Goal: Information Seeking & Learning: Learn about a topic

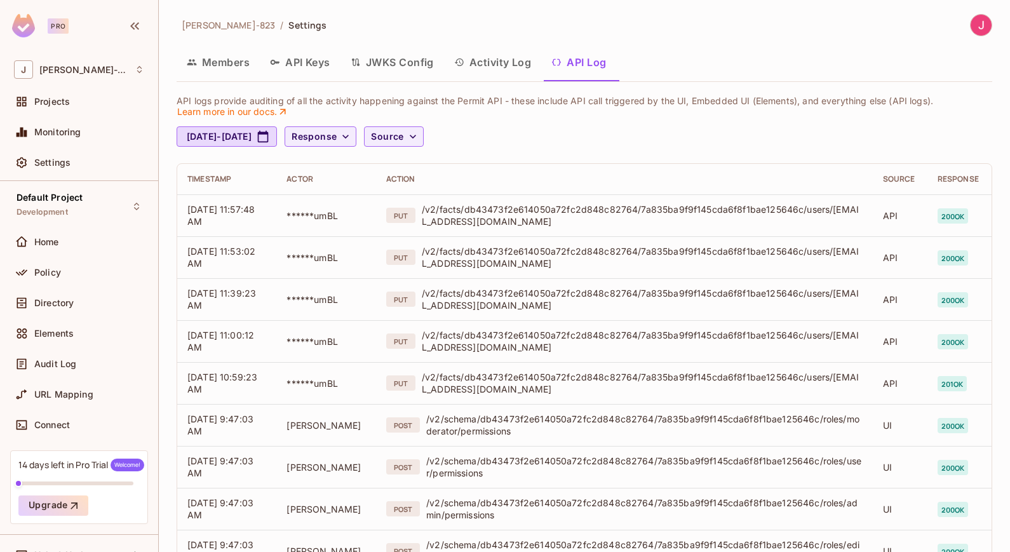
scroll to position [22, 0]
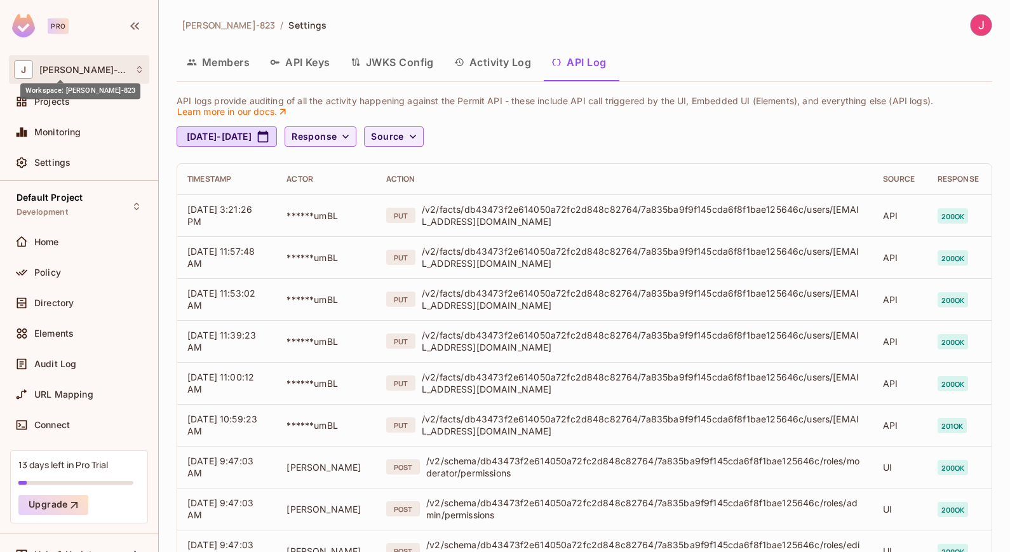
click at [75, 68] on span "[PERSON_NAME]-823" at bounding box center [83, 70] width 89 height 10
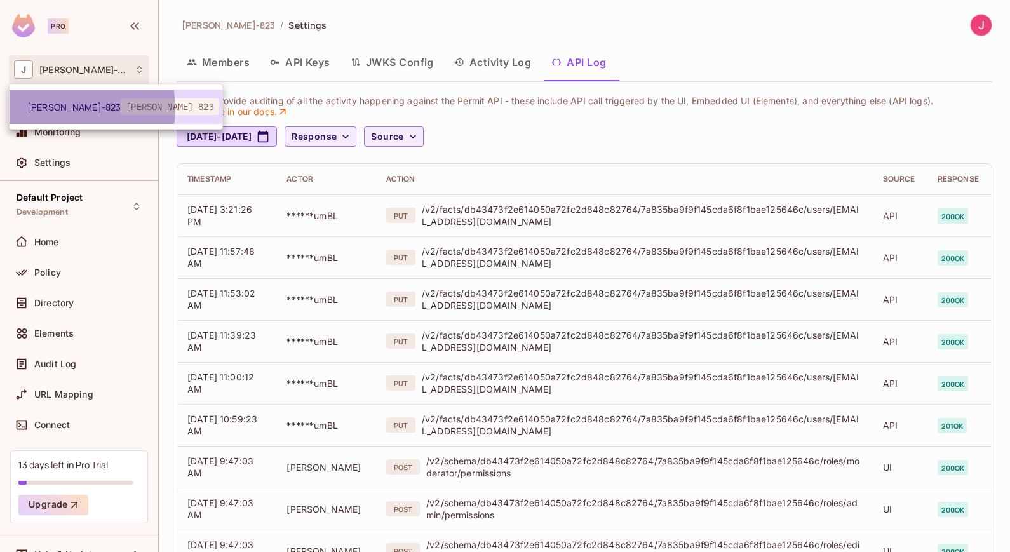
click at [62, 109] on span "[PERSON_NAME]-823" at bounding box center [73, 107] width 93 height 12
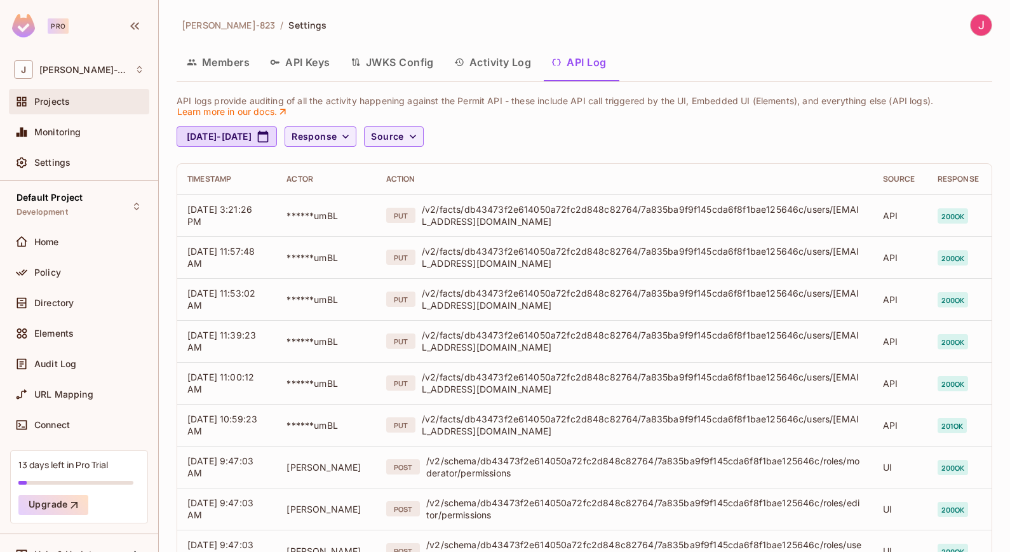
click at [62, 102] on span "Projects" at bounding box center [52, 102] width 36 height 10
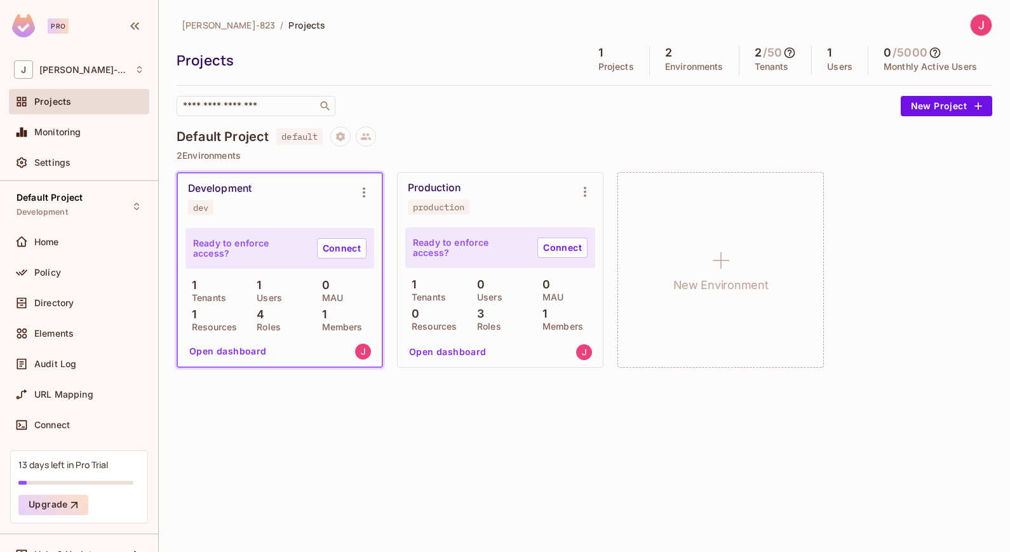
click at [278, 244] on p "Ready to enforce access?" at bounding box center [250, 248] width 114 height 20
click at [234, 355] on button "Open dashboard" at bounding box center [228, 351] width 88 height 20
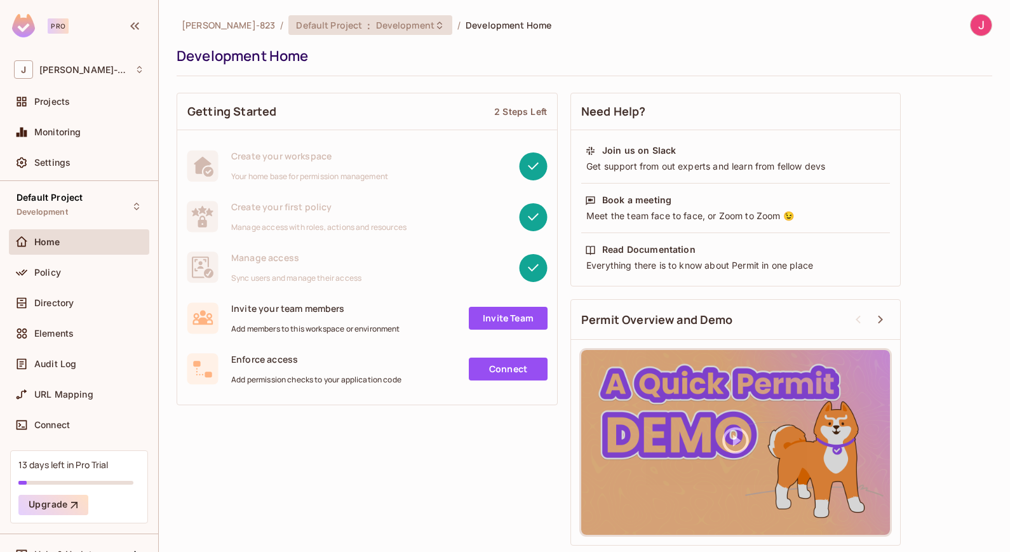
click at [308, 22] on span "Default Project" at bounding box center [329, 25] width 66 height 12
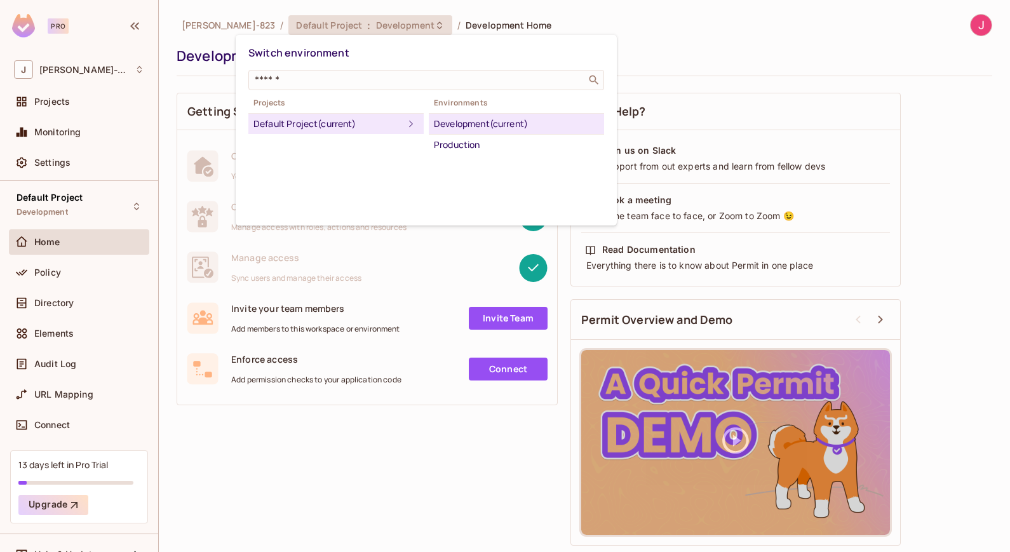
click at [517, 125] on div "Development (current)" at bounding box center [516, 123] width 165 height 15
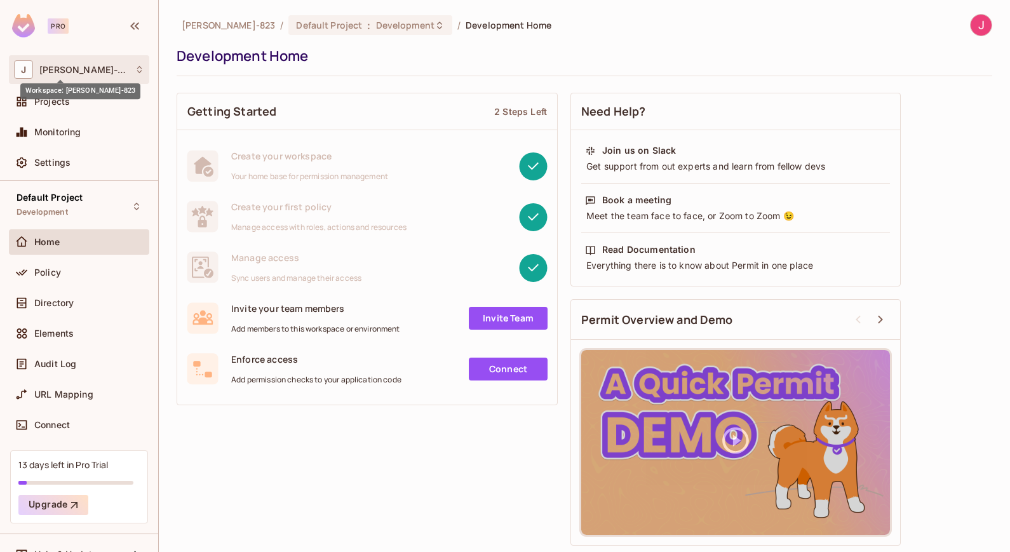
click at [78, 65] on span "[PERSON_NAME]-823" at bounding box center [83, 70] width 89 height 10
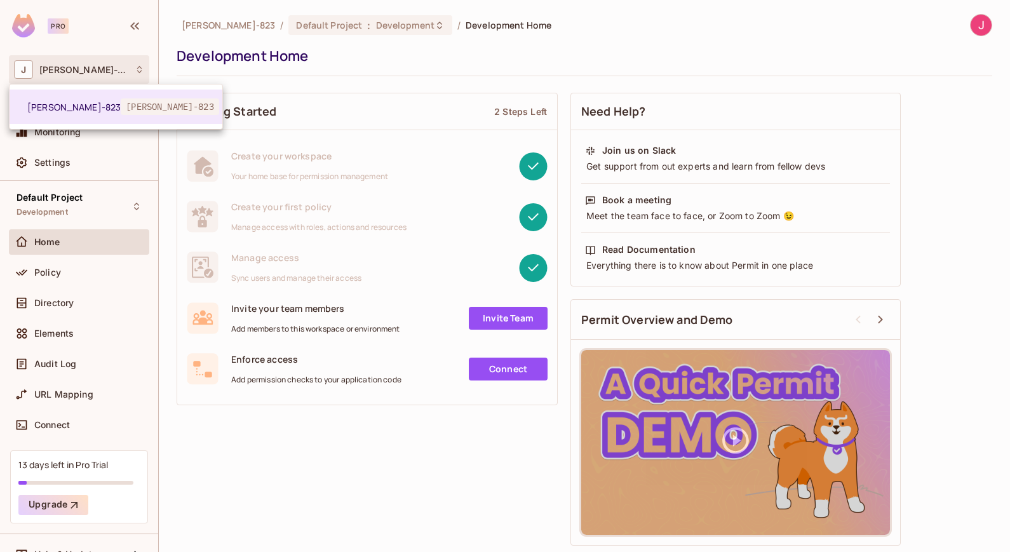
click at [66, 73] on div at bounding box center [505, 276] width 1010 height 552
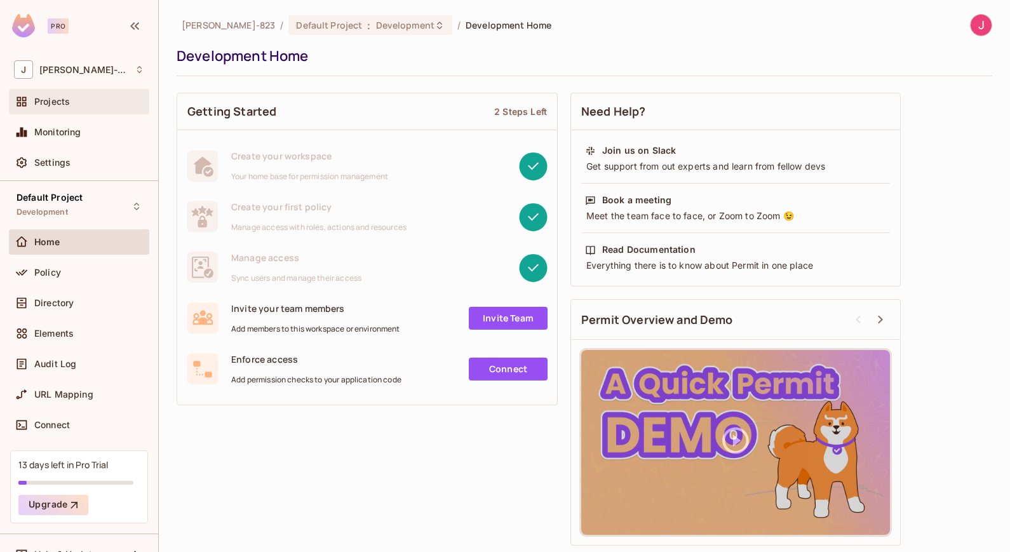
click at [61, 98] on span "Projects" at bounding box center [52, 102] width 36 height 10
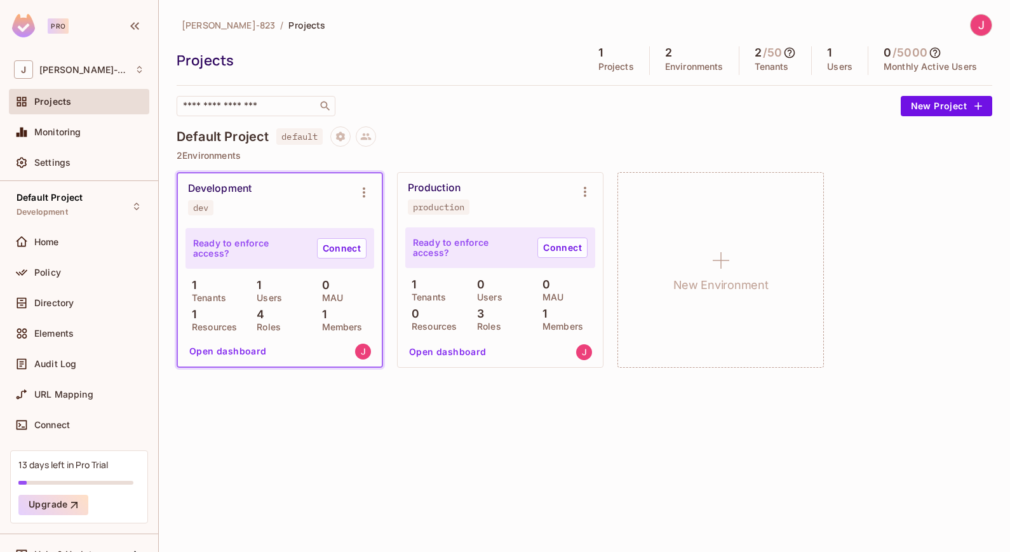
drag, startPoint x: 259, startPoint y: 285, endPoint x: 282, endPoint y: 271, distance: 26.8
click at [259, 285] on p "1" at bounding box center [255, 285] width 11 height 13
click at [362, 191] on icon "Environment settings" at bounding box center [363, 192] width 15 height 15
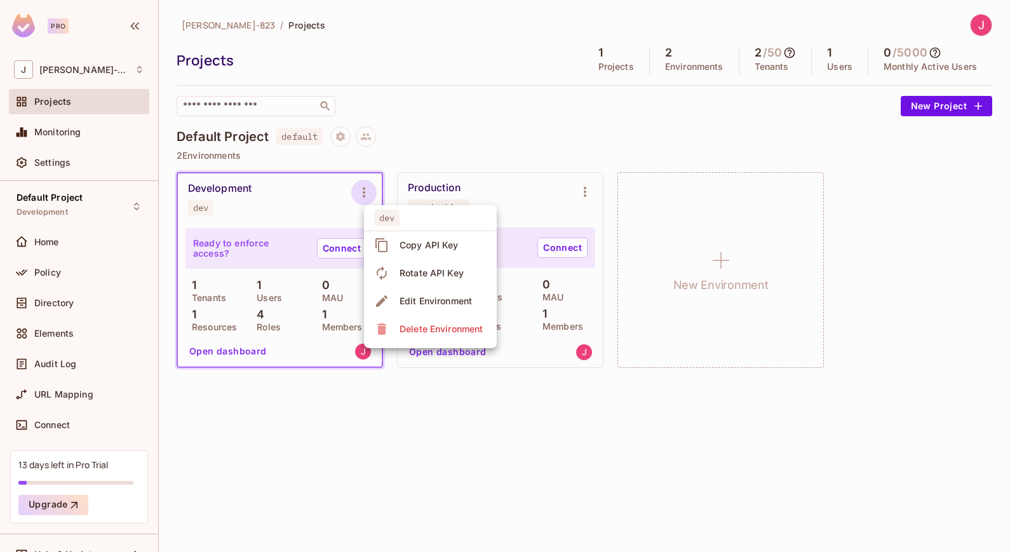
click at [362, 191] on div at bounding box center [505, 276] width 1010 height 552
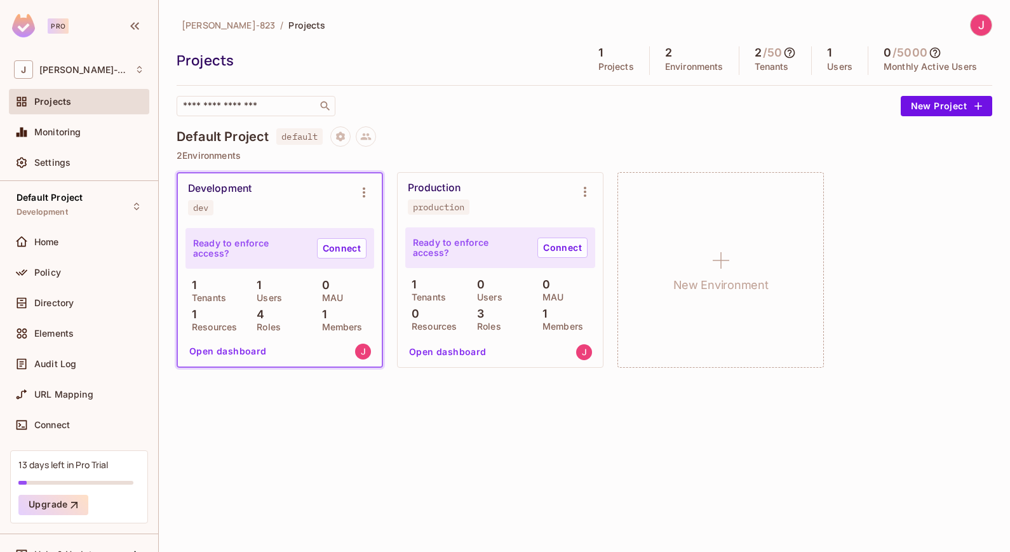
click at [213, 353] on button "Open dashboard" at bounding box center [228, 351] width 88 height 20
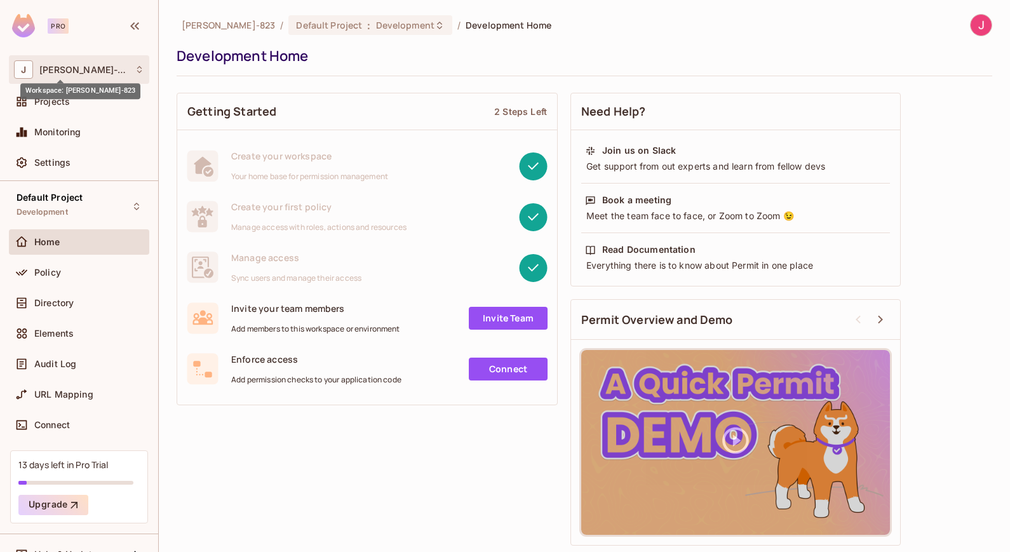
click at [64, 65] on span "[PERSON_NAME]-823" at bounding box center [83, 70] width 89 height 10
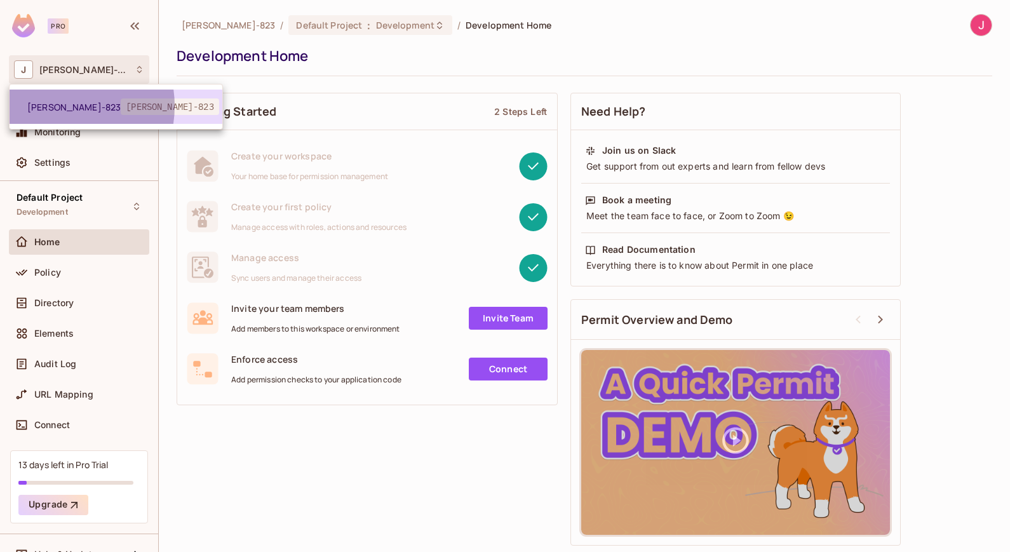
click at [57, 106] on span "[PERSON_NAME]-823" at bounding box center [73, 107] width 93 height 12
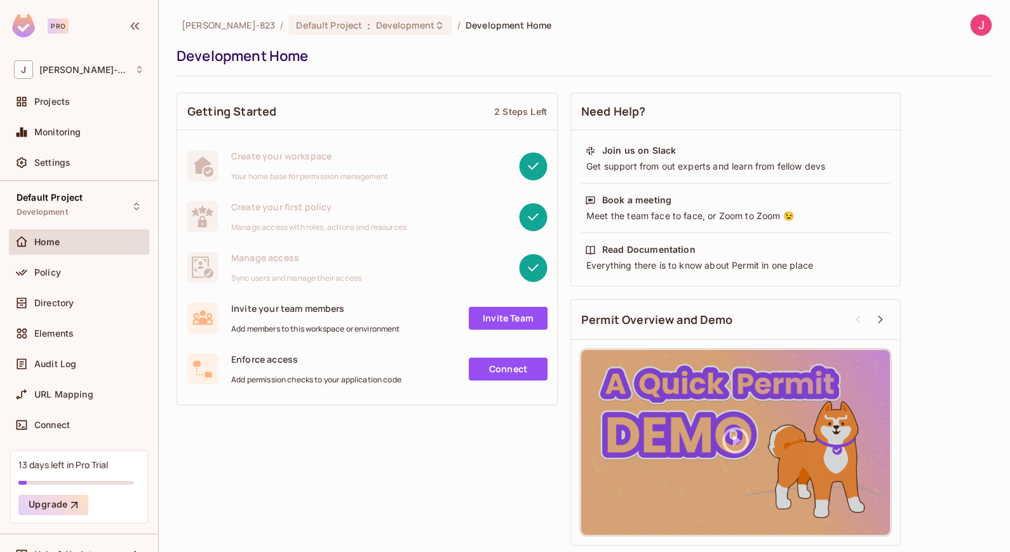
click at [466, 25] on span "Development Home" at bounding box center [509, 25] width 86 height 12
click at [435, 24] on icon at bounding box center [440, 25] width 10 height 10
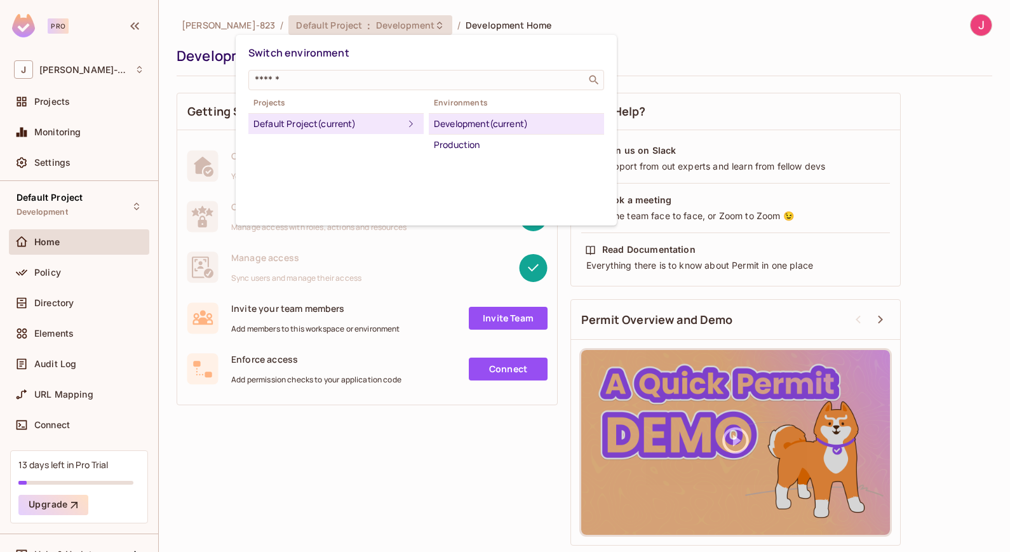
click at [403, 125] on icon at bounding box center [410, 123] width 15 height 15
click at [410, 191] on div "Switch environment ​ Projects Default Project (current) Environments Developmen…" at bounding box center [426, 130] width 381 height 191
click at [585, 44] on div "Switch environment" at bounding box center [426, 53] width 356 height 24
click at [733, 34] on div at bounding box center [505, 276] width 1010 height 552
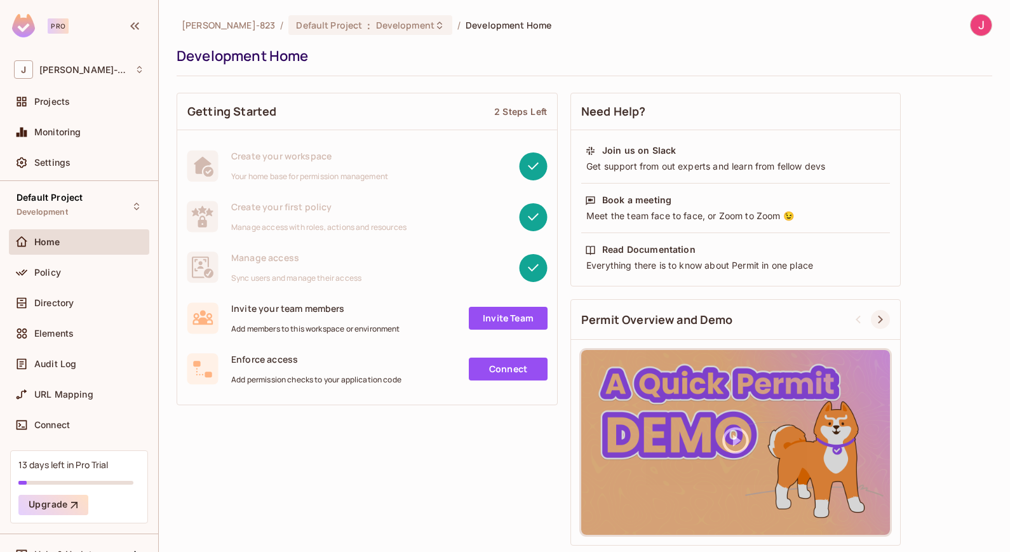
click at [881, 318] on icon at bounding box center [880, 319] width 15 height 15
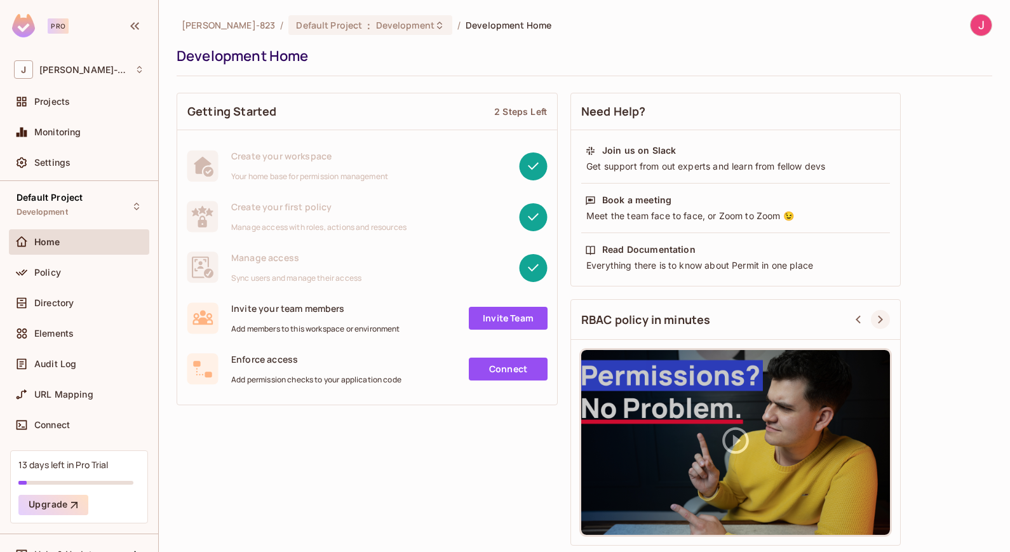
click at [881, 318] on icon at bounding box center [880, 319] width 15 height 15
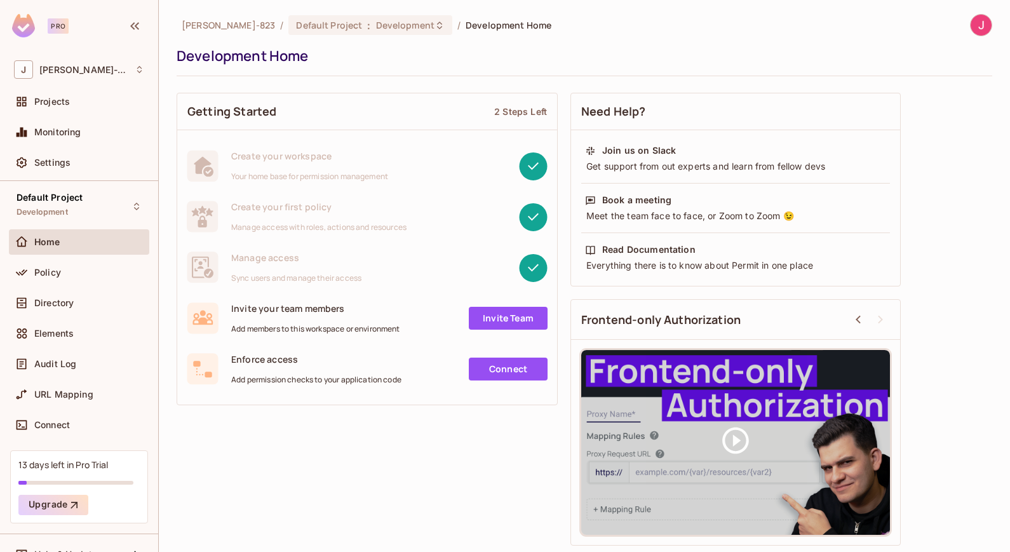
click at [524, 105] on div "2 Steps Left" at bounding box center [520, 111] width 53 height 12
click at [290, 152] on span "Create your workspace" at bounding box center [309, 156] width 157 height 12
drag, startPoint x: 459, startPoint y: 55, endPoint x: 474, endPoint y: 48, distance: 16.2
click at [461, 55] on div "Development Home" at bounding box center [581, 55] width 809 height 19
click at [85, 65] on div "J John-823" at bounding box center [79, 69] width 130 height 18
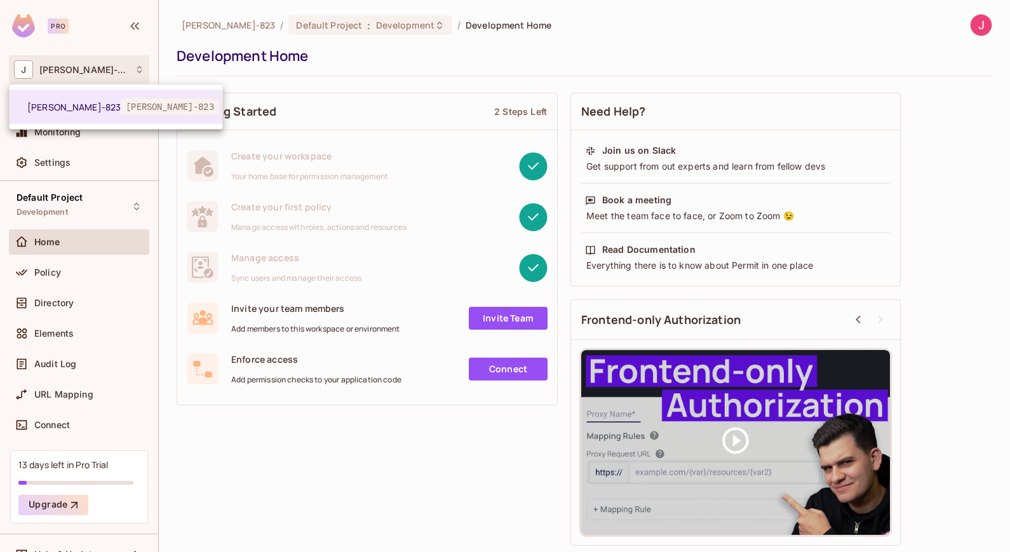
click at [371, 454] on div at bounding box center [505, 276] width 1010 height 552
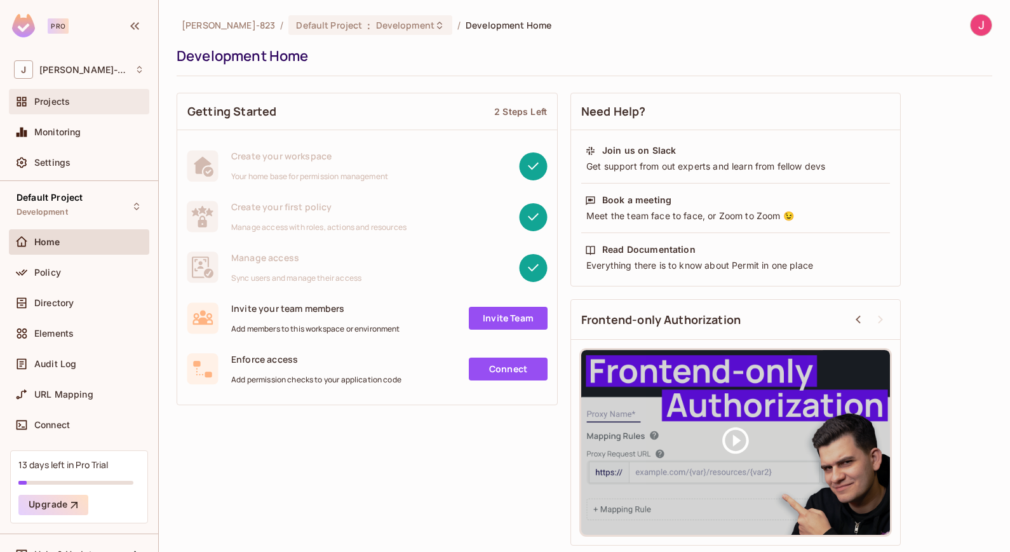
click at [60, 102] on span "Projects" at bounding box center [52, 102] width 36 height 10
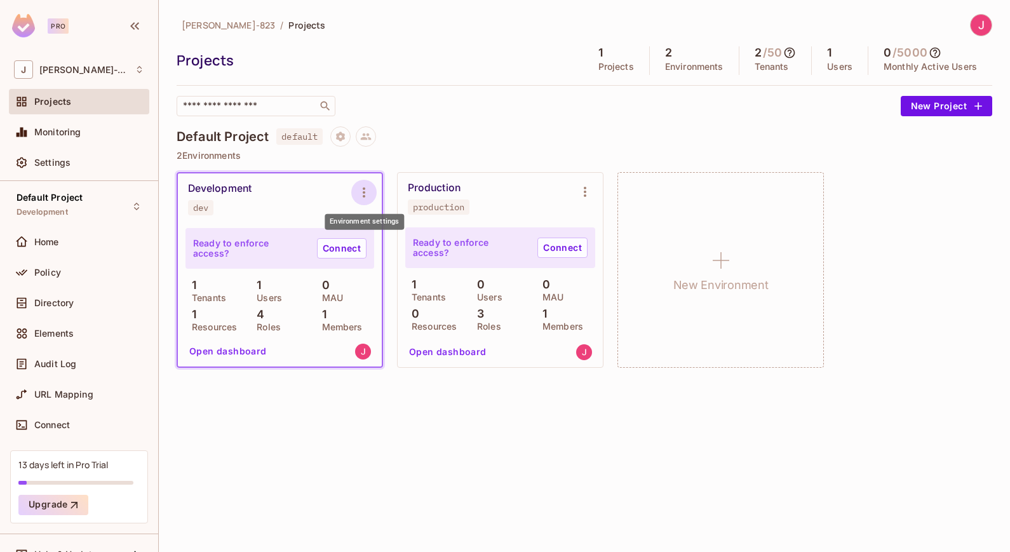
click at [362, 198] on icon "Environment settings" at bounding box center [363, 192] width 15 height 15
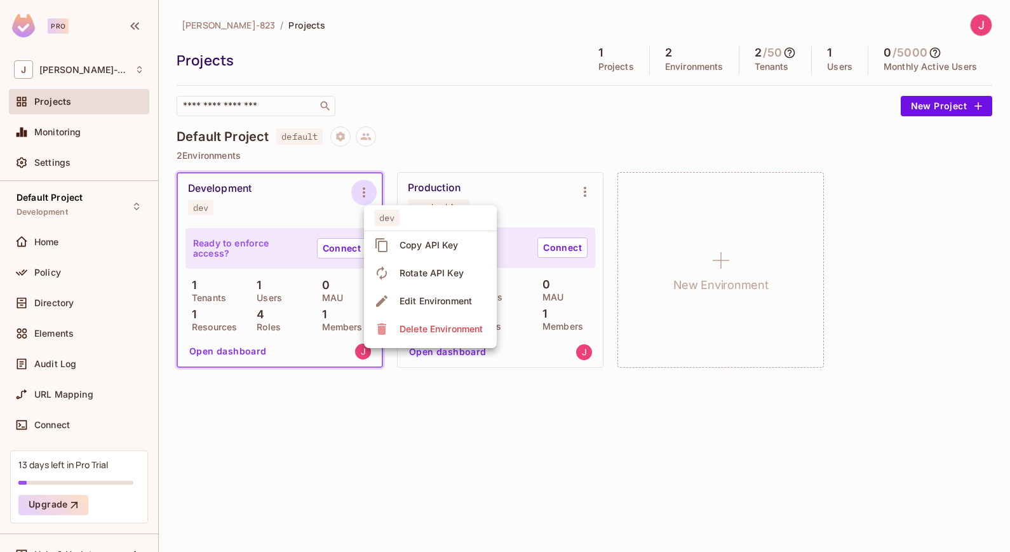
click at [362, 198] on div at bounding box center [505, 276] width 1010 height 552
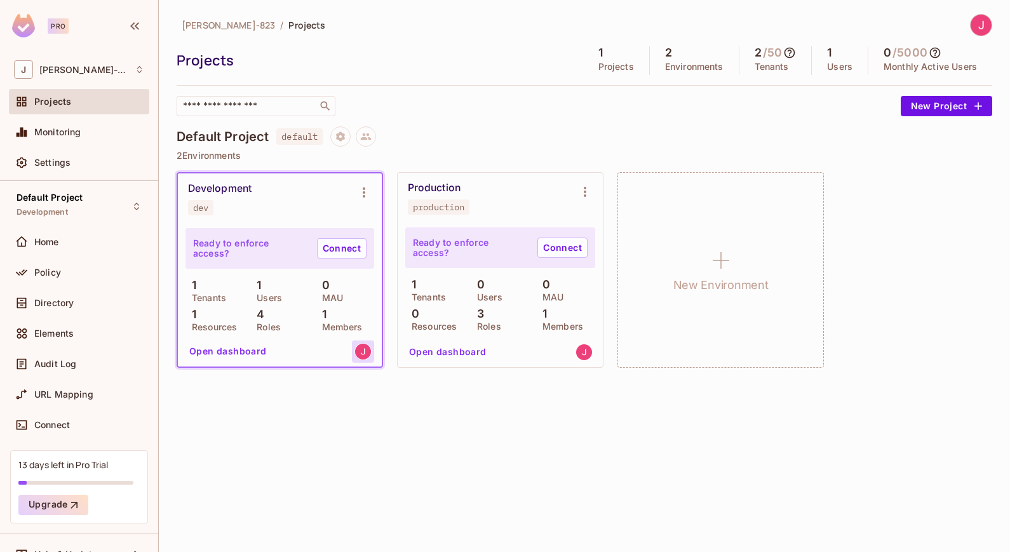
click at [360, 354] on img at bounding box center [363, 352] width 16 height 16
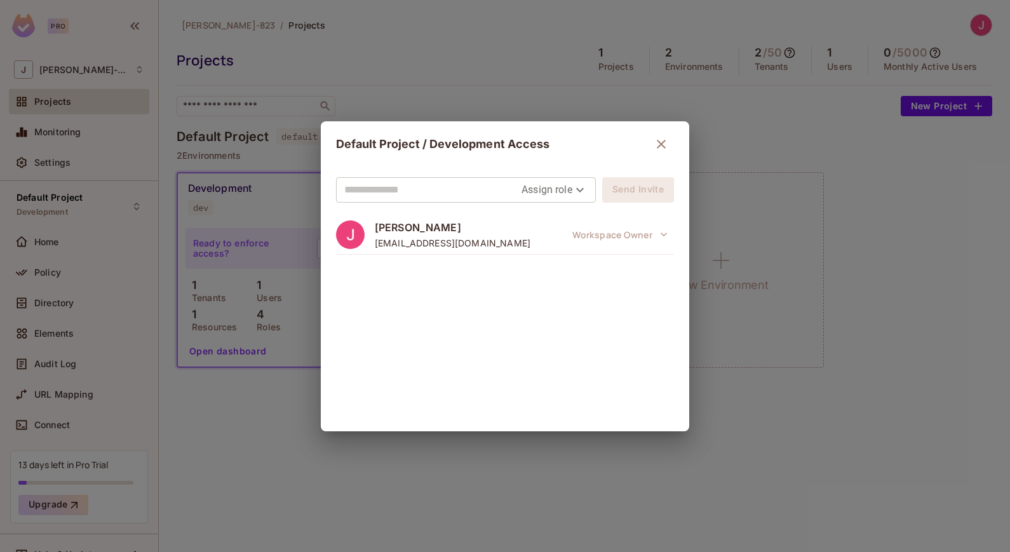
click at [658, 144] on icon "button" at bounding box center [661, 144] width 15 height 15
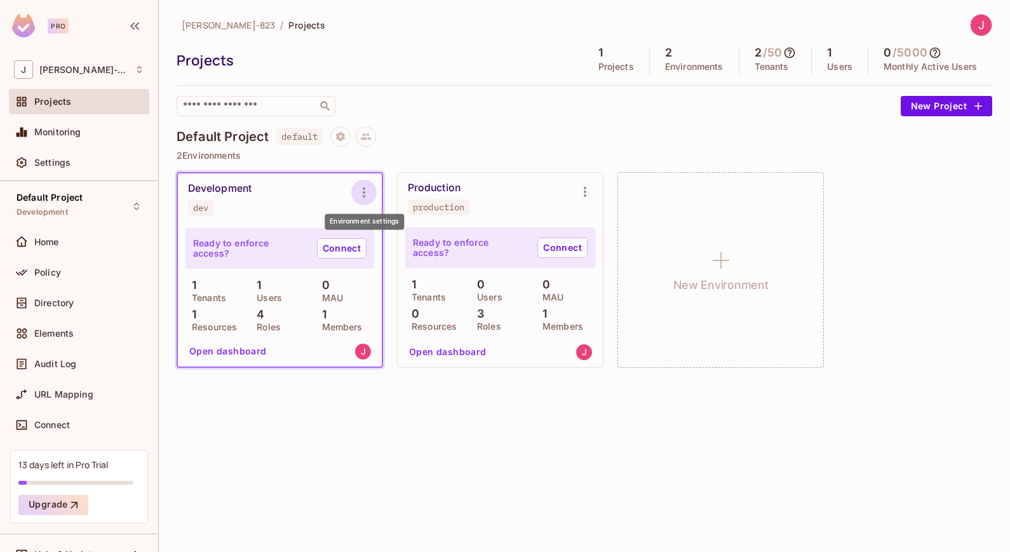
click at [363, 195] on icon "Environment settings" at bounding box center [364, 192] width 3 height 10
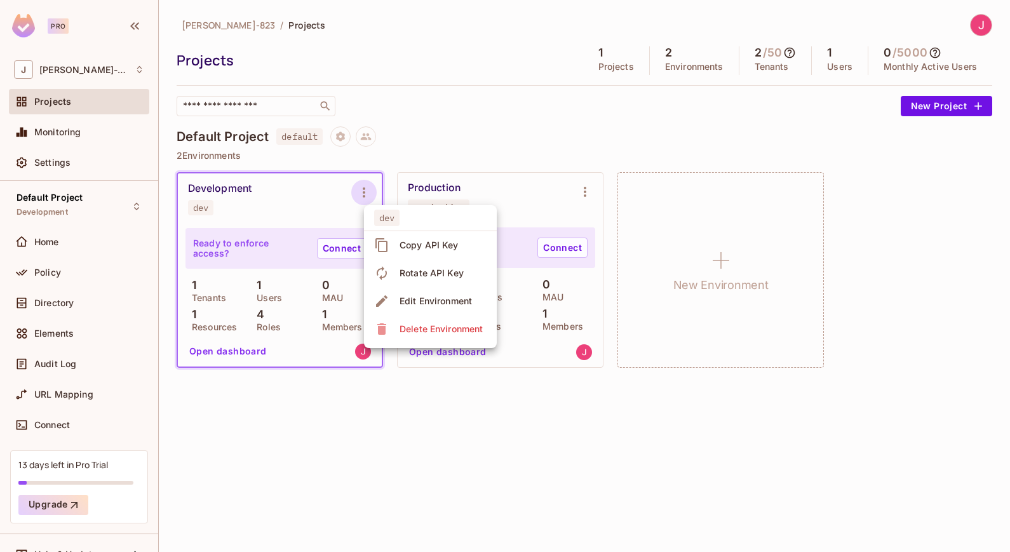
click at [532, 422] on div at bounding box center [505, 276] width 1010 height 552
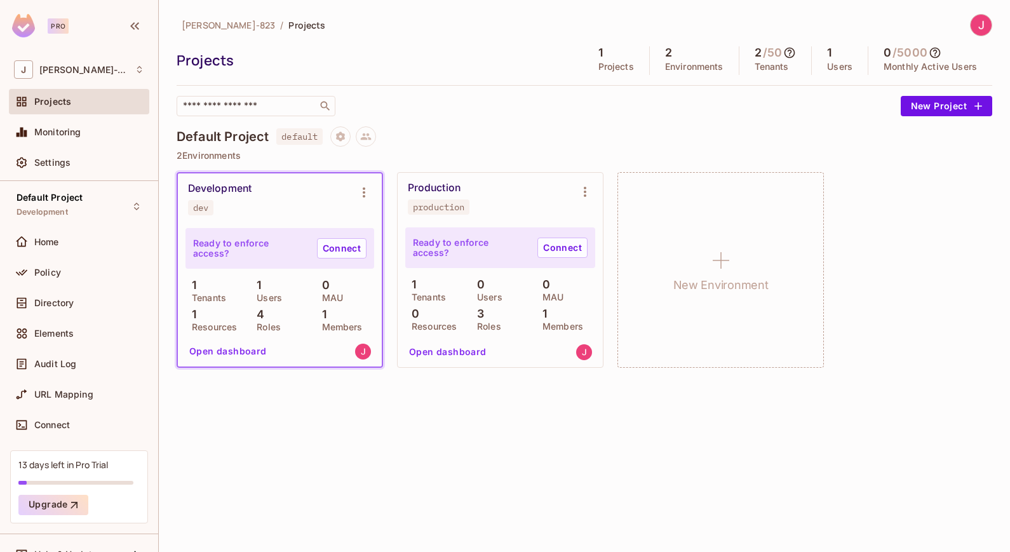
click at [830, 53] on h5 "1" at bounding box center [829, 52] width 4 height 13
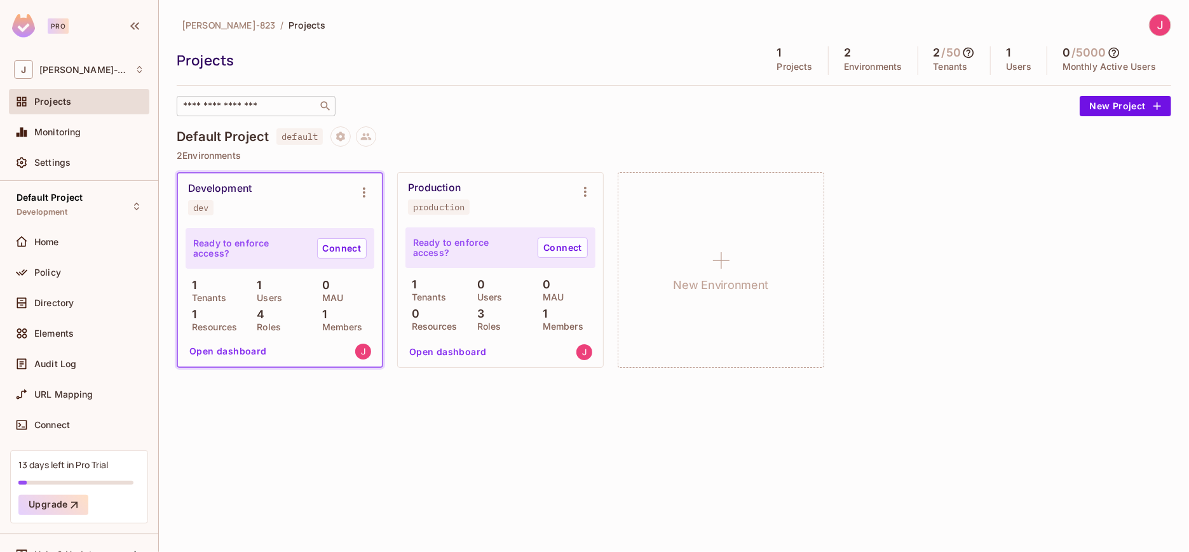
click at [285, 102] on input "text" at bounding box center [246, 106] width 133 height 13
click at [370, 134] on icon at bounding box center [366, 136] width 11 height 7
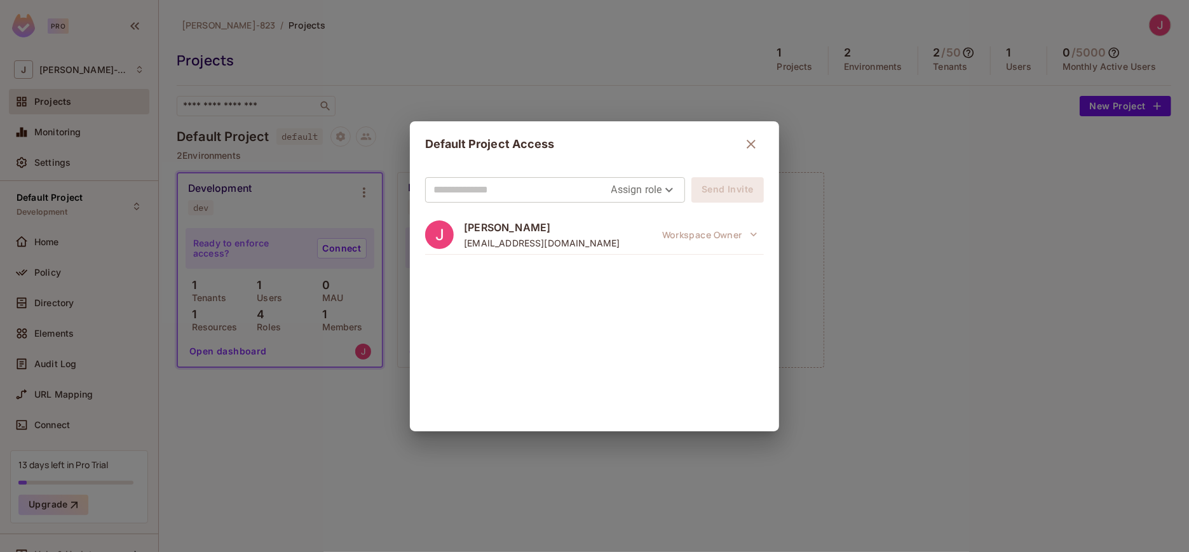
click at [753, 146] on icon "button" at bounding box center [751, 144] width 9 height 9
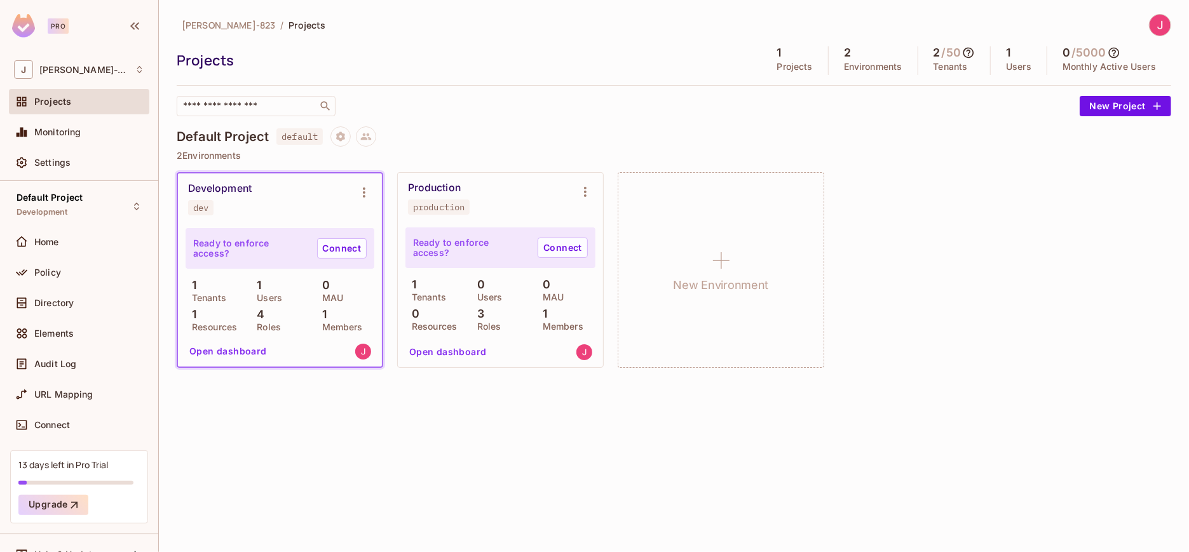
click at [954, 65] on p "Tenants" at bounding box center [950, 67] width 34 height 10
click at [1010, 67] on p "Users" at bounding box center [1018, 67] width 25 height 10
click at [243, 348] on button "Open dashboard" at bounding box center [228, 351] width 88 height 20
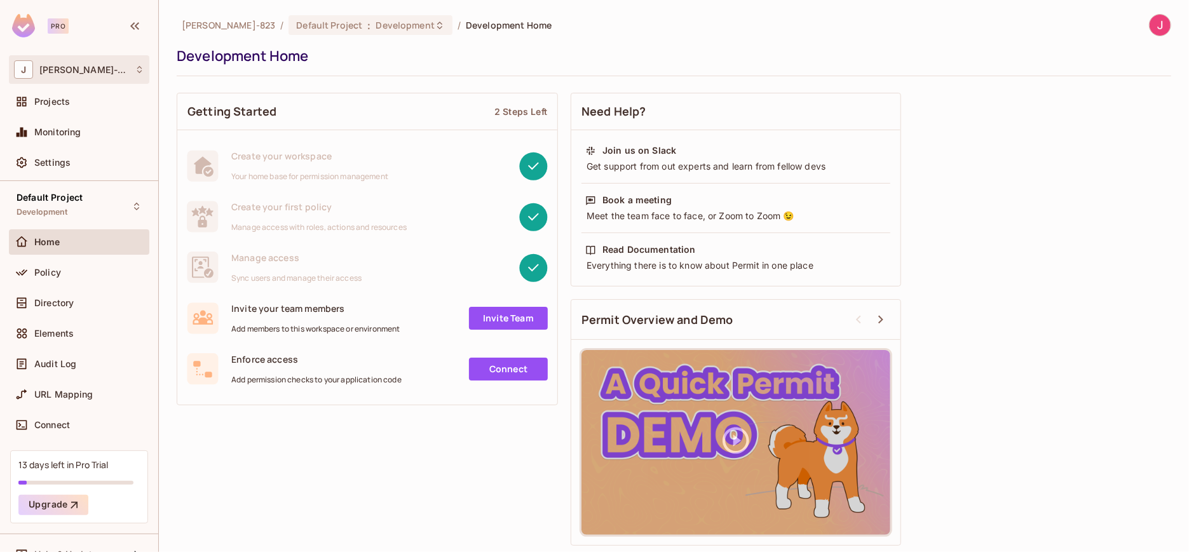
click at [139, 72] on icon at bounding box center [139, 69] width 5 height 7
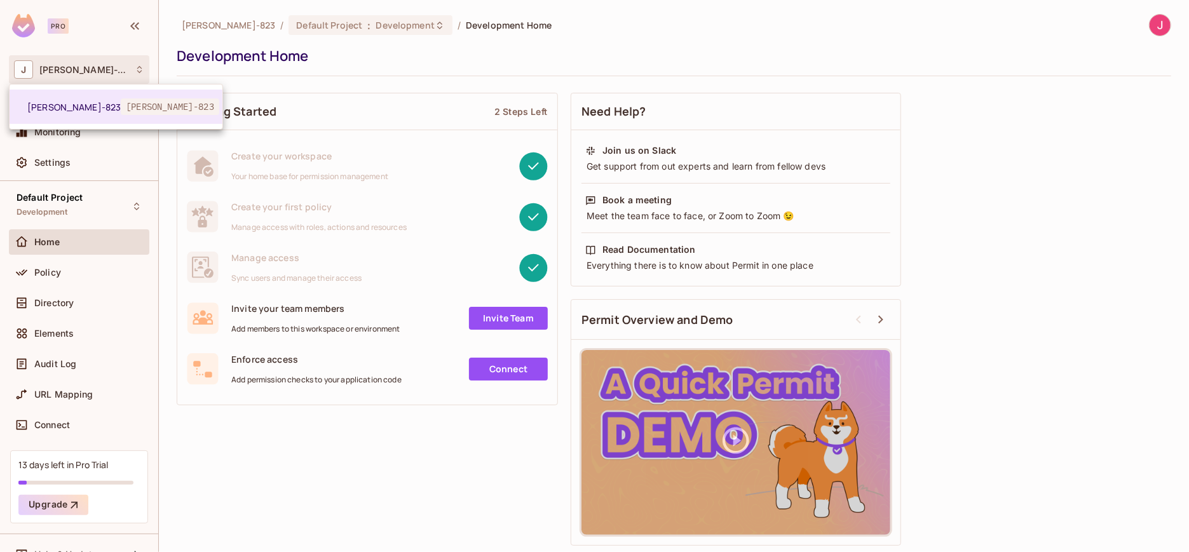
click at [139, 72] on div at bounding box center [594, 276] width 1189 height 552
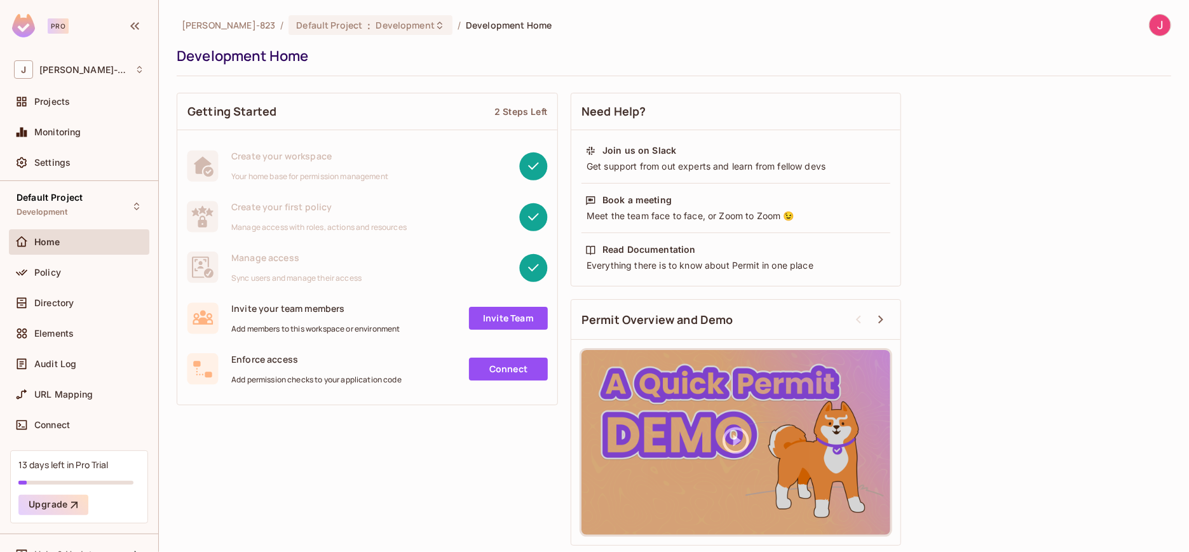
drag, startPoint x: 508, startPoint y: 359, endPoint x: 567, endPoint y: 364, distance: 59.9
click at [508, 359] on link "Connect" at bounding box center [508, 369] width 79 height 23
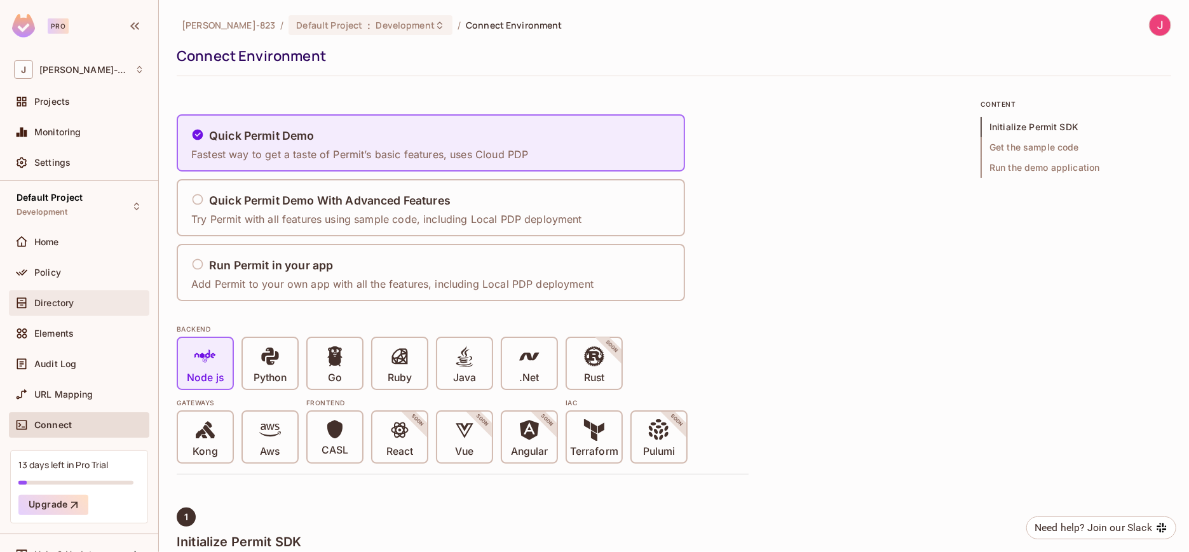
click at [51, 295] on div "Directory" at bounding box center [79, 302] width 130 height 15
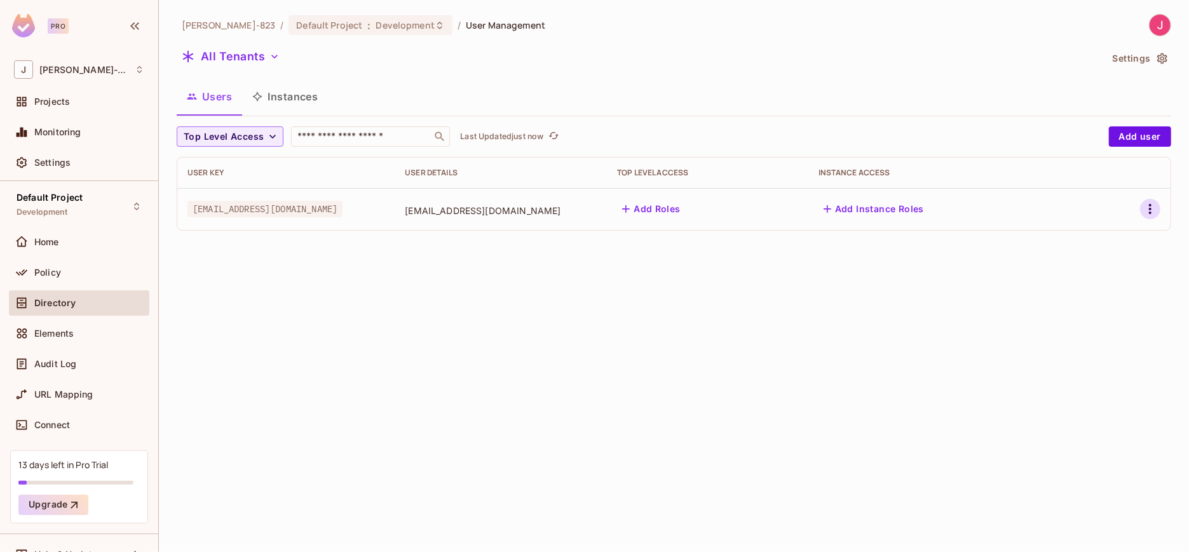
click at [1010, 207] on icon "button" at bounding box center [1149, 208] width 15 height 15
click at [933, 400] on div at bounding box center [594, 276] width 1189 height 552
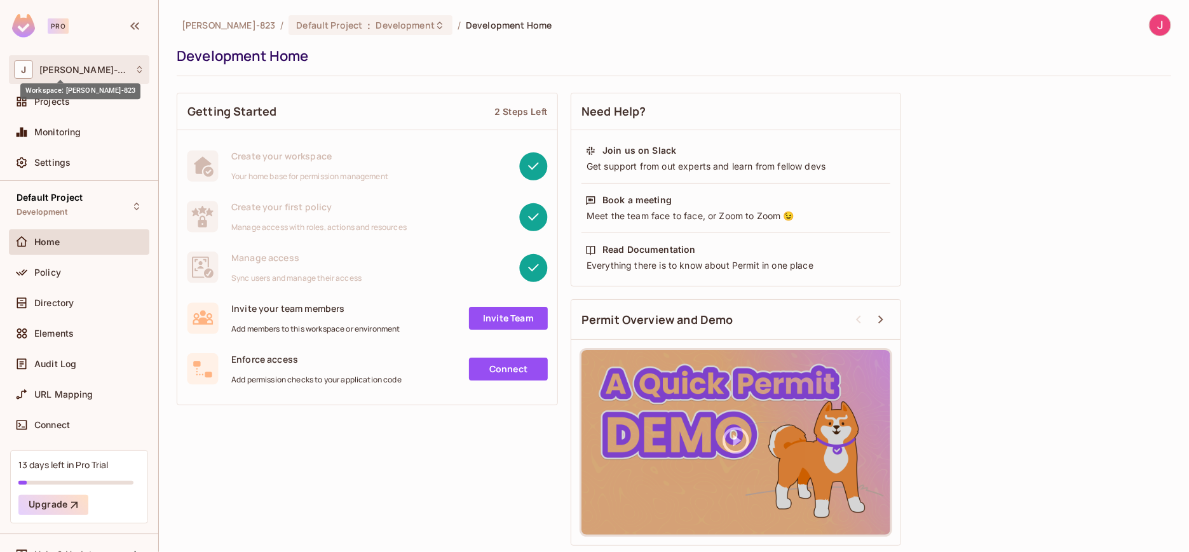
click at [63, 70] on span "[PERSON_NAME]-823" at bounding box center [83, 70] width 89 height 10
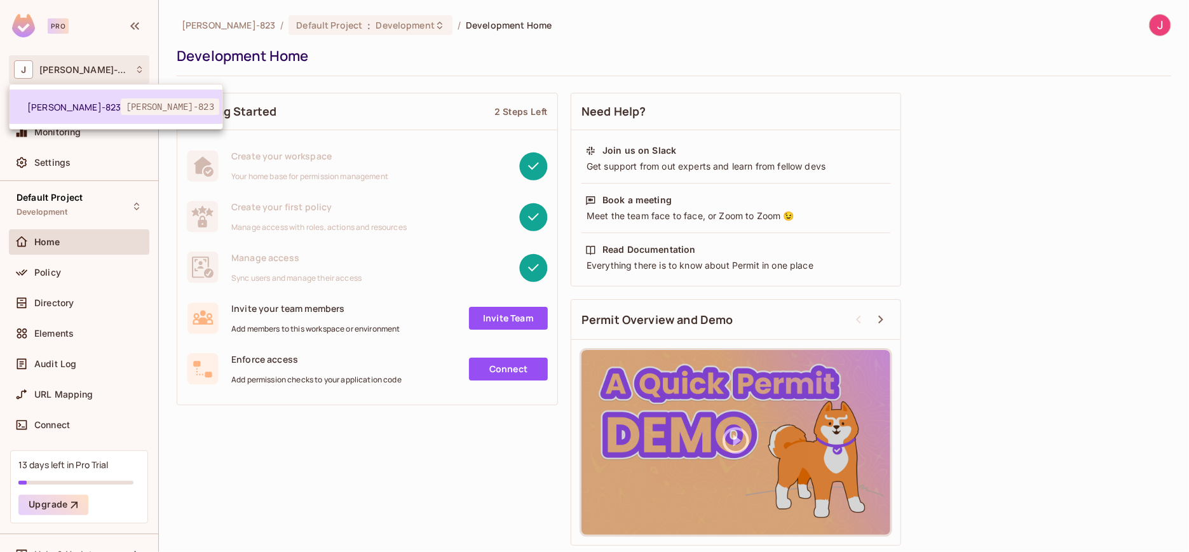
click at [63, 106] on span "[PERSON_NAME]-823" at bounding box center [73, 107] width 93 height 12
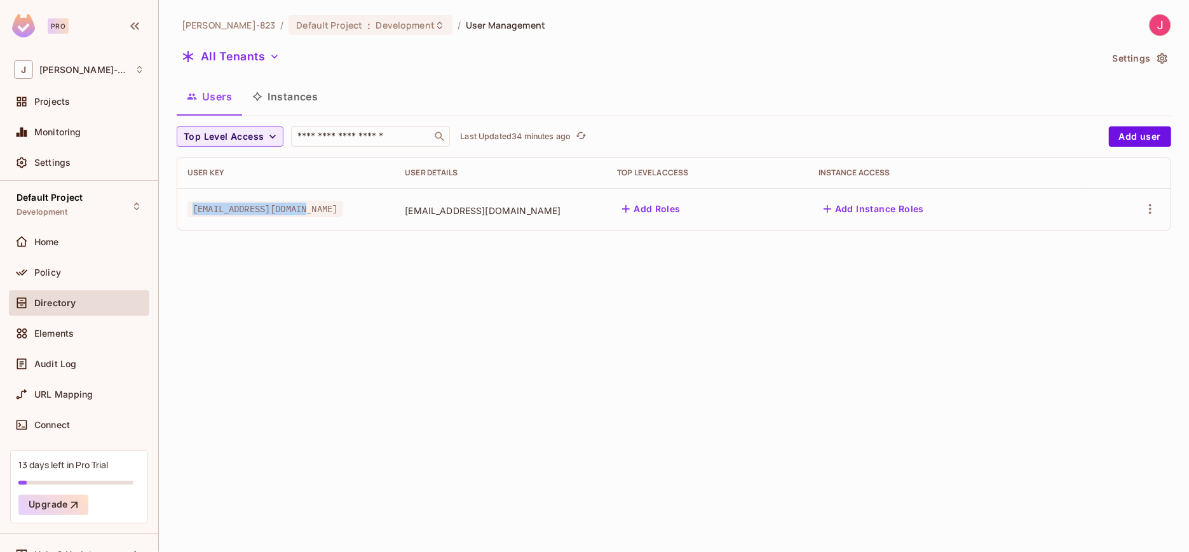
drag, startPoint x: 314, startPoint y: 212, endPoint x: 194, endPoint y: 214, distance: 119.5
click at [194, 214] on div "editor@permit-todo.app" at bounding box center [285, 209] width 197 height 13
copy span "editor@permit-todo.app"
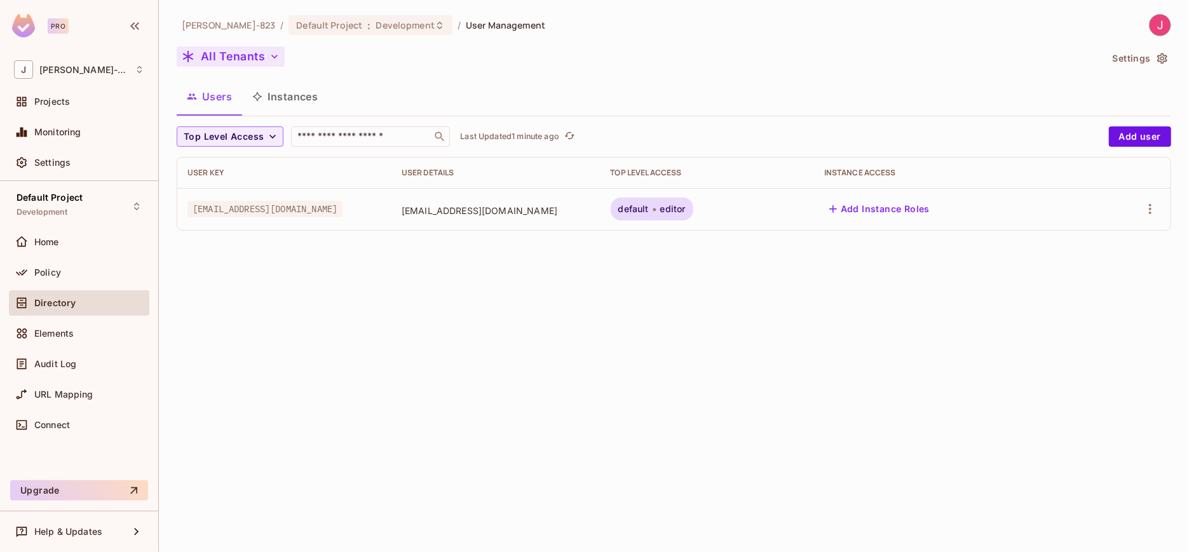
click at [272, 57] on icon "button" at bounding box center [274, 57] width 6 height 4
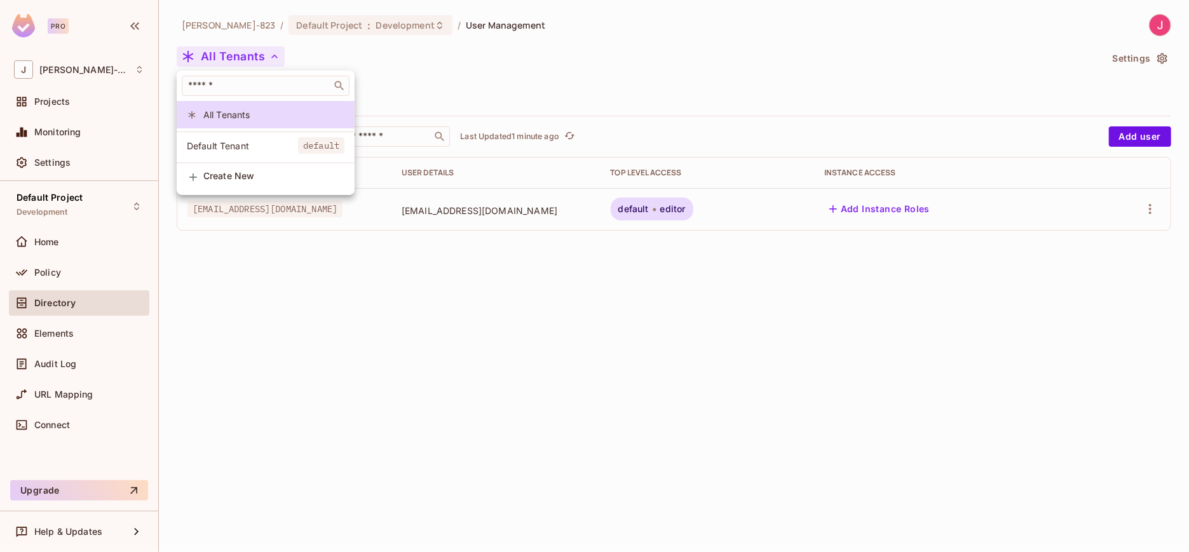
click at [626, 391] on div at bounding box center [594, 276] width 1189 height 552
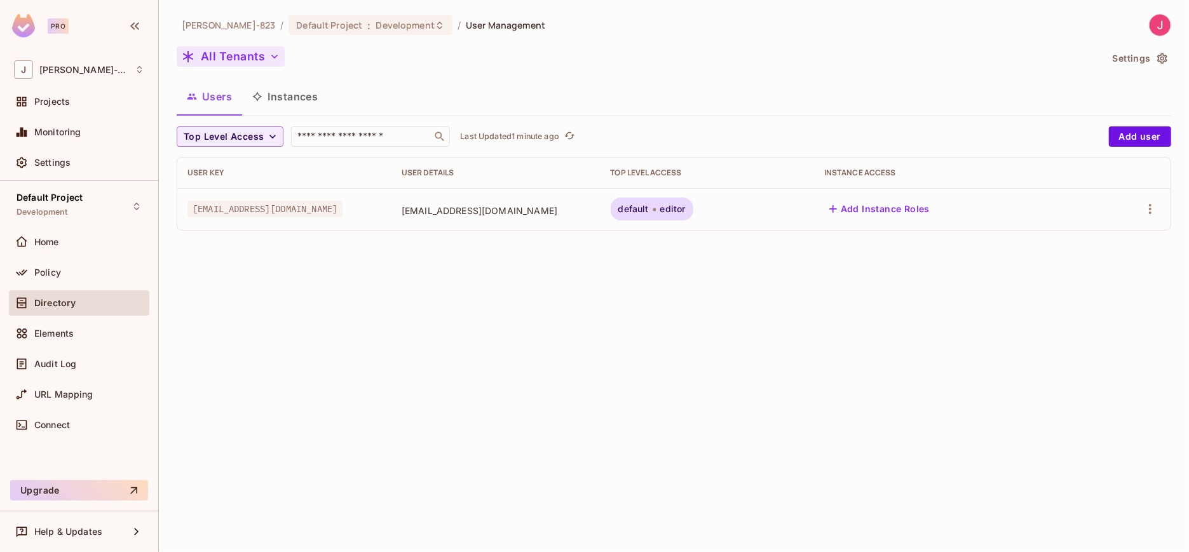
click at [264, 57] on button "All Tenants" at bounding box center [231, 56] width 108 height 20
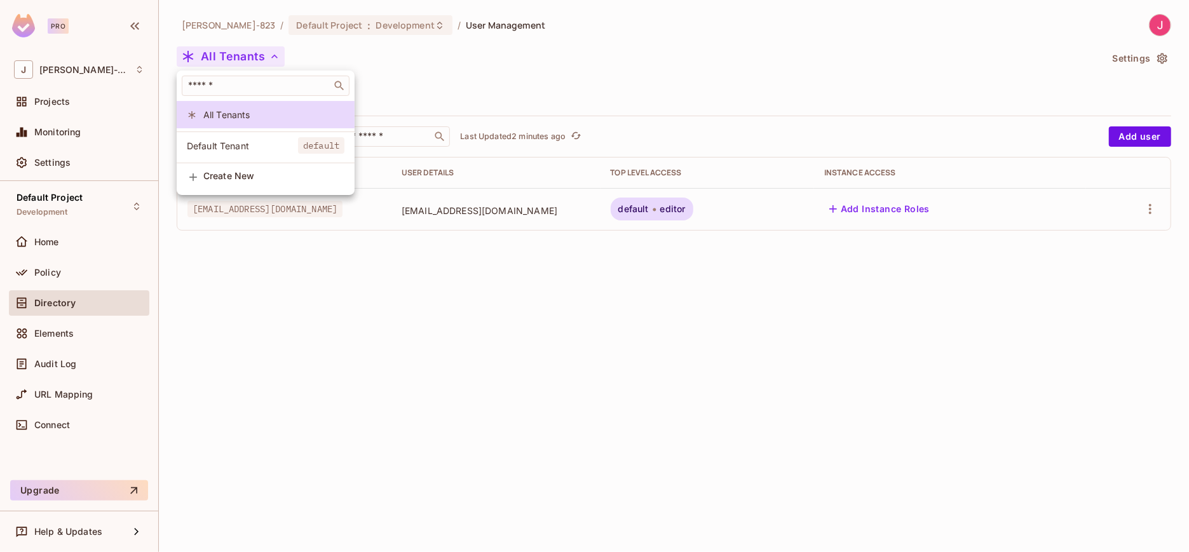
click at [698, 349] on div at bounding box center [594, 276] width 1189 height 552
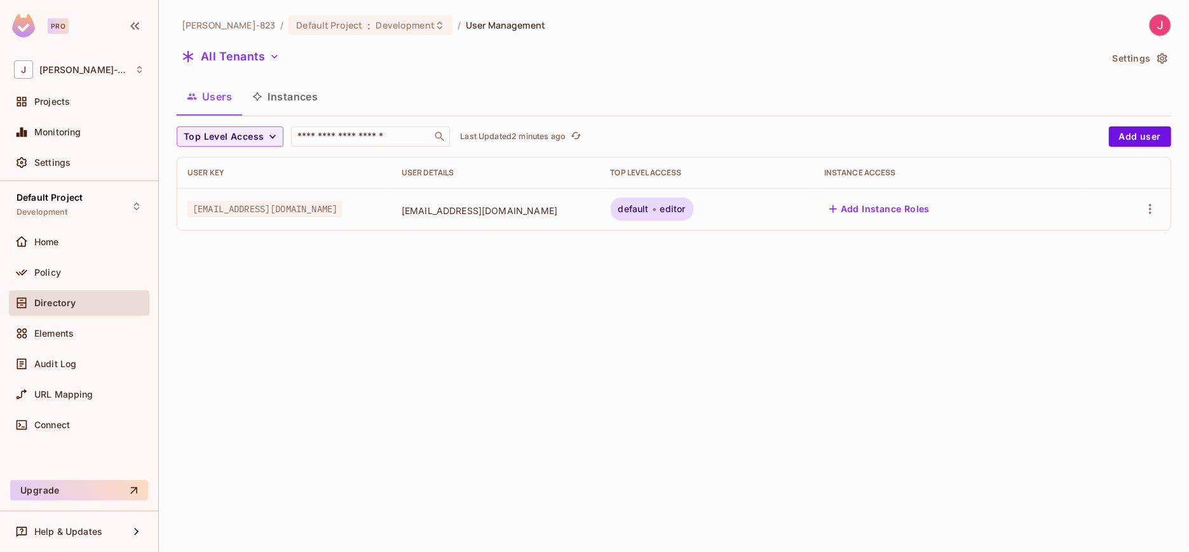
click at [272, 55] on icon "button" at bounding box center [274, 56] width 13 height 13
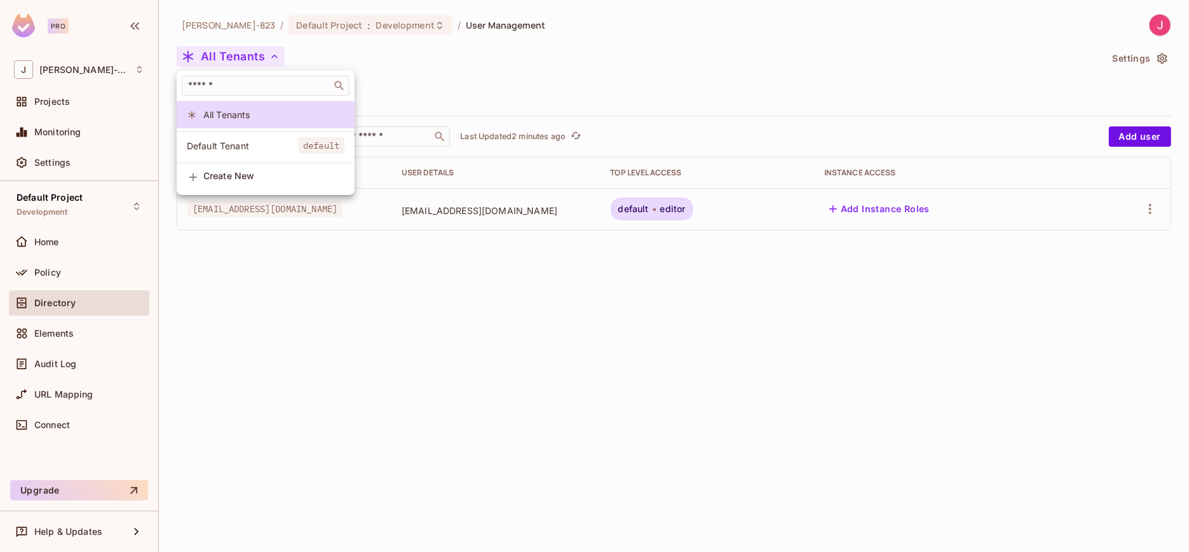
click at [513, 65] on div at bounding box center [594, 276] width 1189 height 552
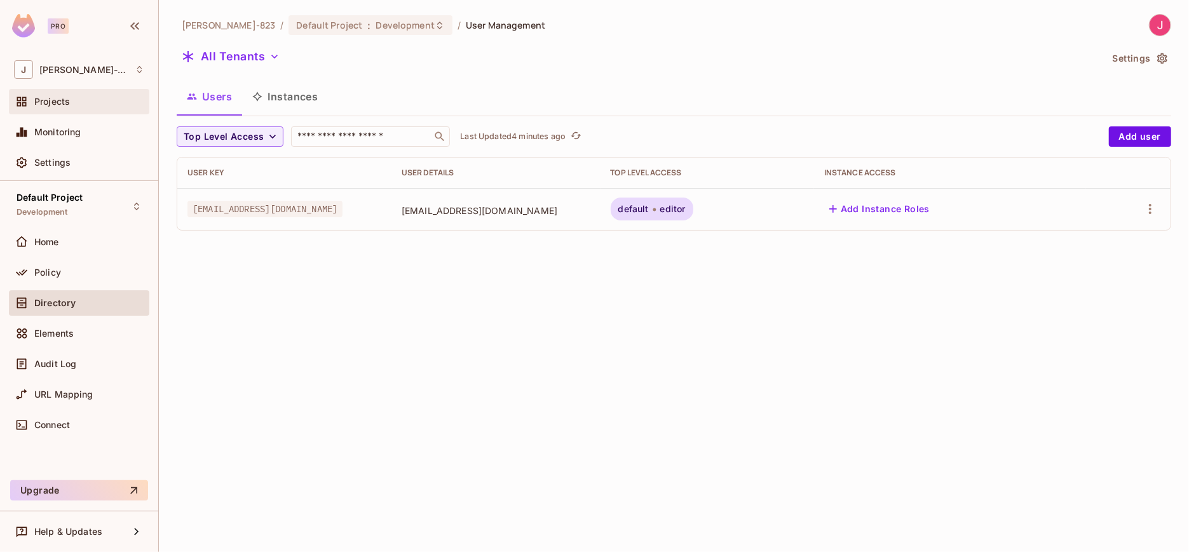
click at [57, 101] on span "Projects" at bounding box center [52, 102] width 36 height 10
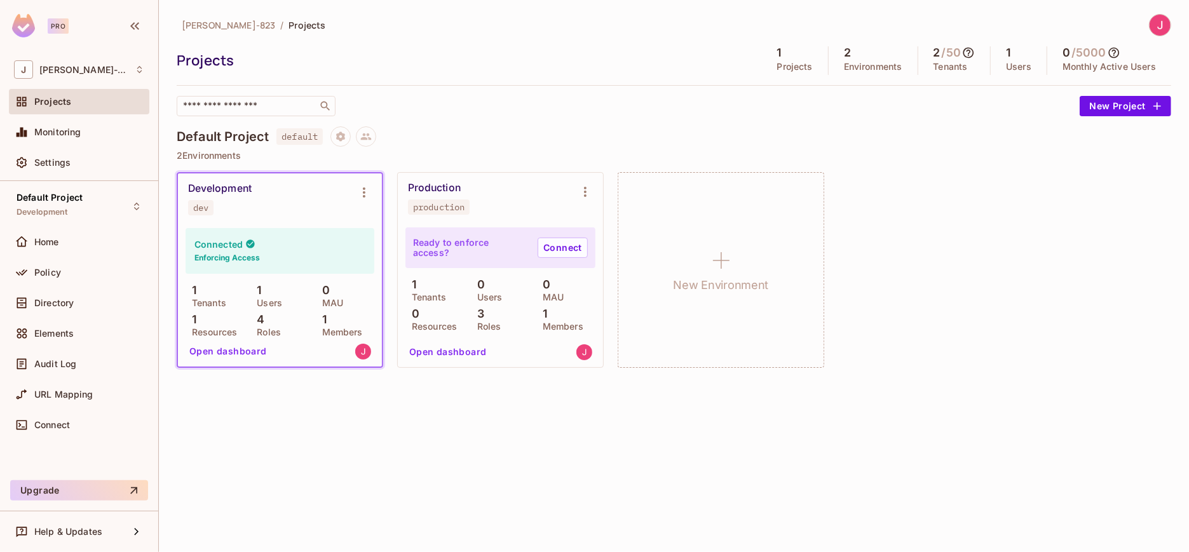
click at [196, 296] on p "1" at bounding box center [191, 290] width 11 height 13
click at [56, 328] on span "Elements" at bounding box center [53, 333] width 39 height 10
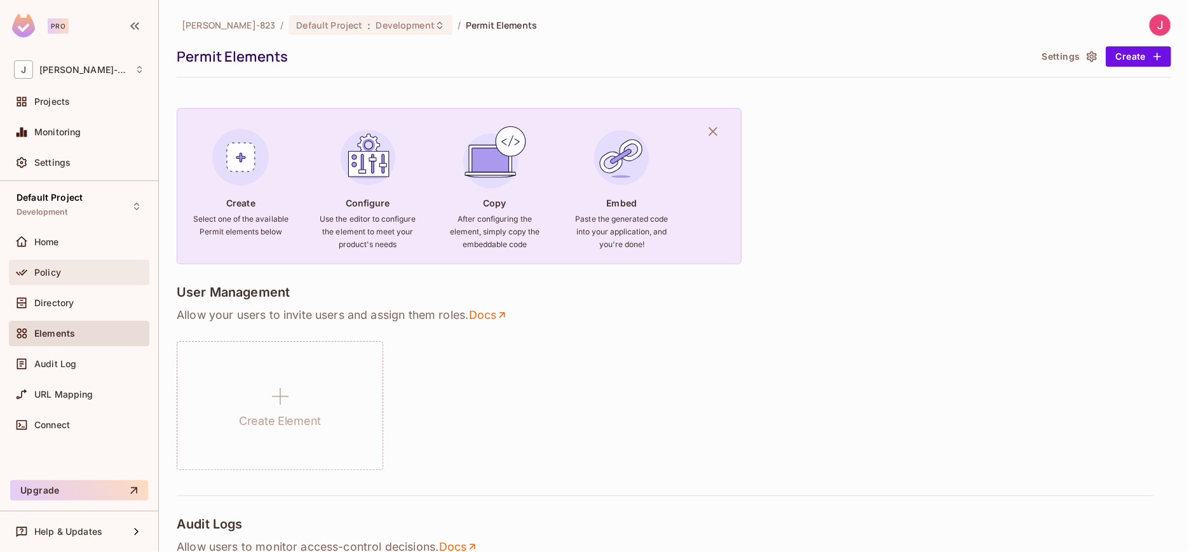
click at [50, 273] on span "Policy" at bounding box center [47, 272] width 27 height 10
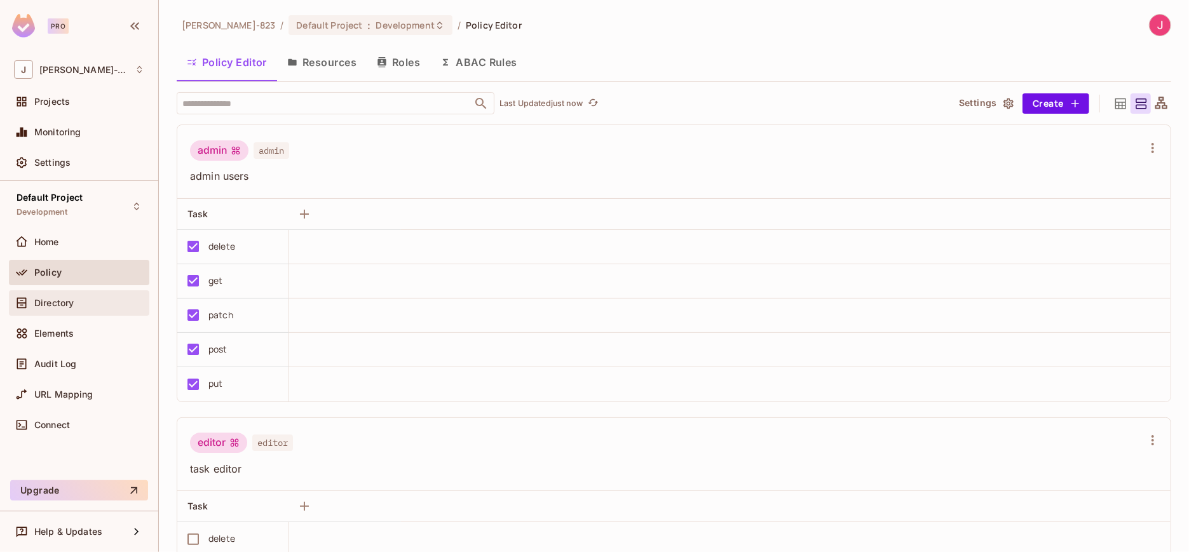
click at [65, 301] on span "Directory" at bounding box center [53, 303] width 39 height 10
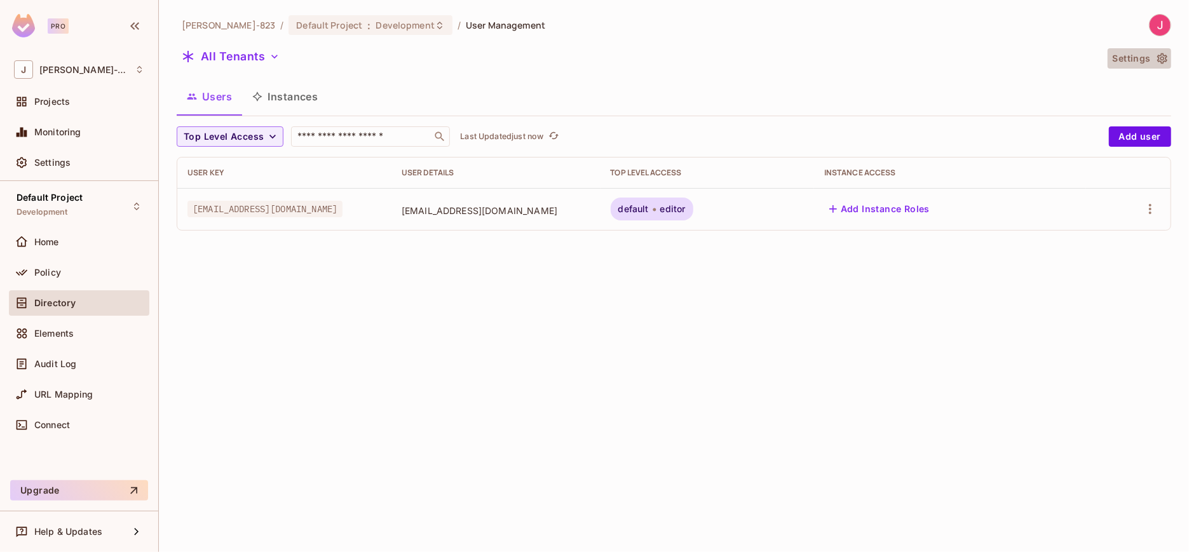
click at [1160, 58] on icon "button" at bounding box center [1162, 58] width 13 height 13
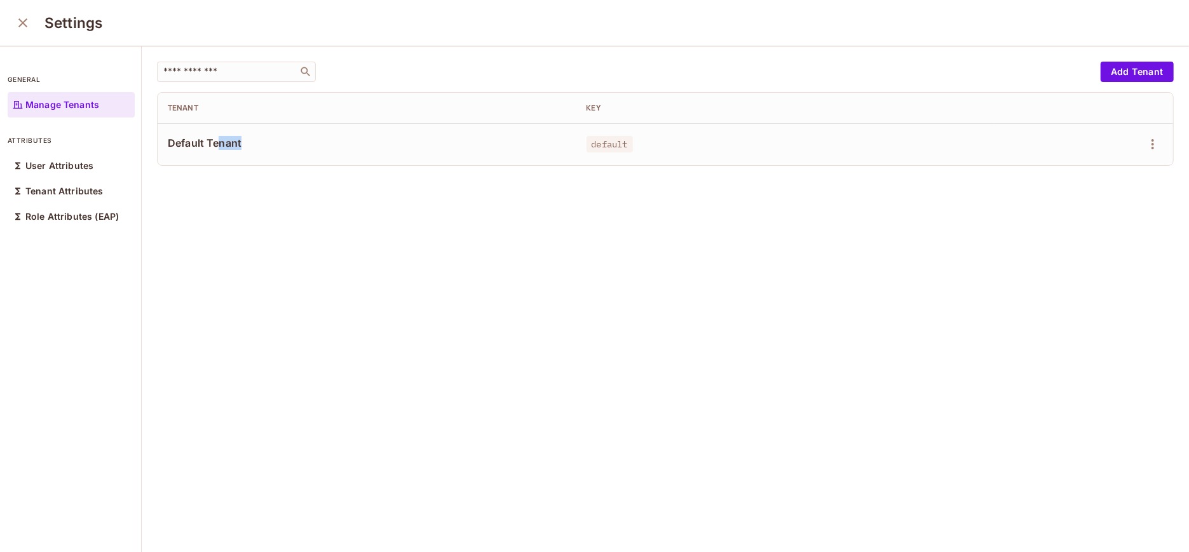
drag, startPoint x: 252, startPoint y: 147, endPoint x: 219, endPoint y: 147, distance: 33.7
click at [219, 147] on span "Default Tenant" at bounding box center [367, 143] width 398 height 14
drag, startPoint x: 619, startPoint y: 146, endPoint x: 653, endPoint y: 149, distance: 34.5
click at [622, 147] on span "default" at bounding box center [609, 144] width 46 height 17
click at [26, 24] on icon "close" at bounding box center [22, 22] width 15 height 15
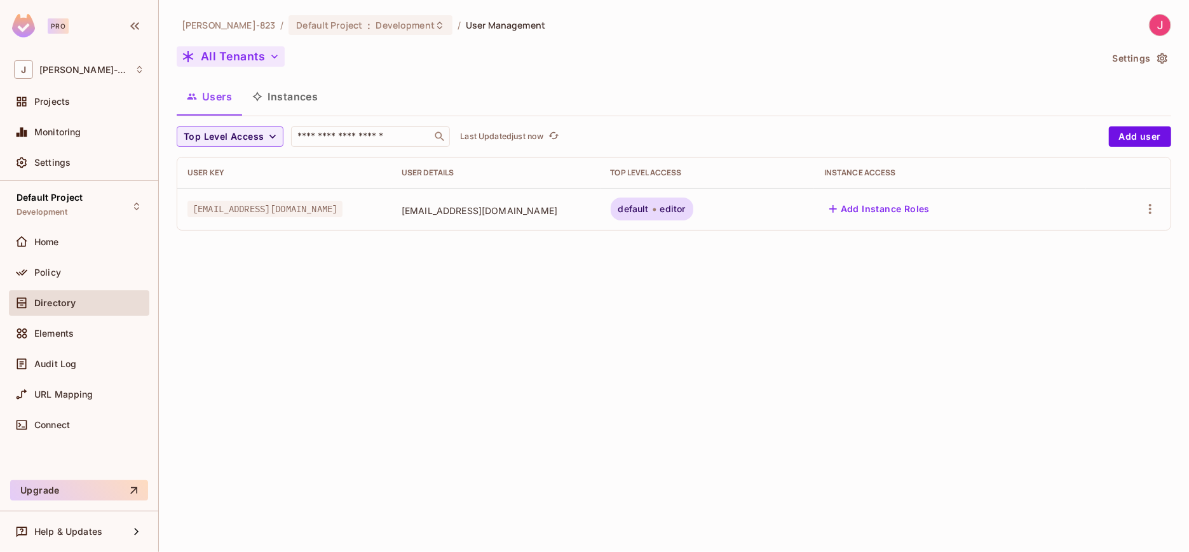
click at [268, 55] on icon "button" at bounding box center [274, 56] width 13 height 13
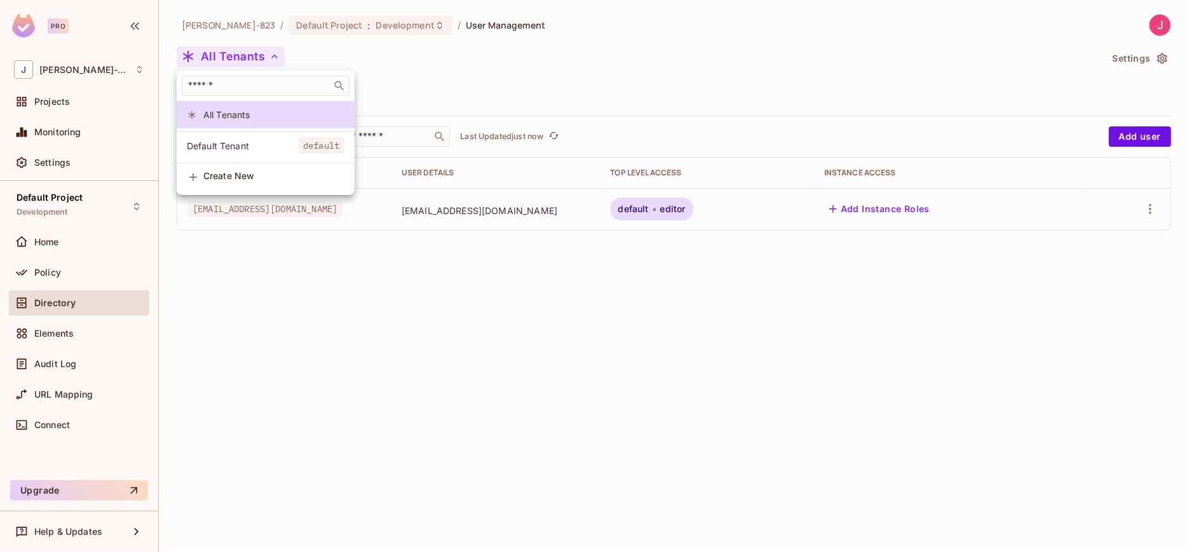
click at [232, 144] on span "Default Tenant" at bounding box center [242, 146] width 111 height 12
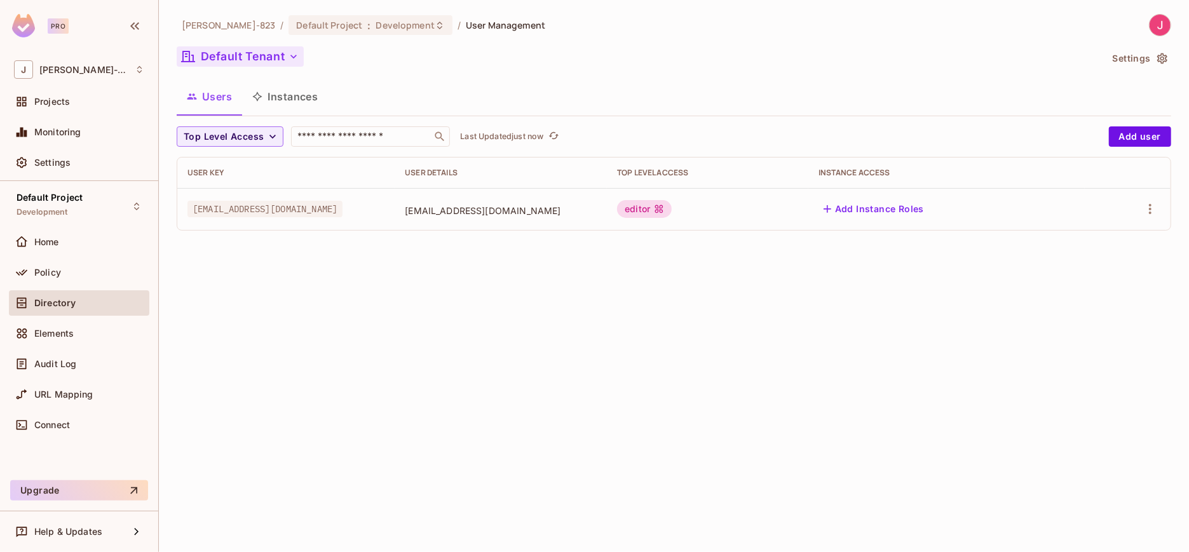
click at [297, 60] on icon "button" at bounding box center [293, 56] width 13 height 13
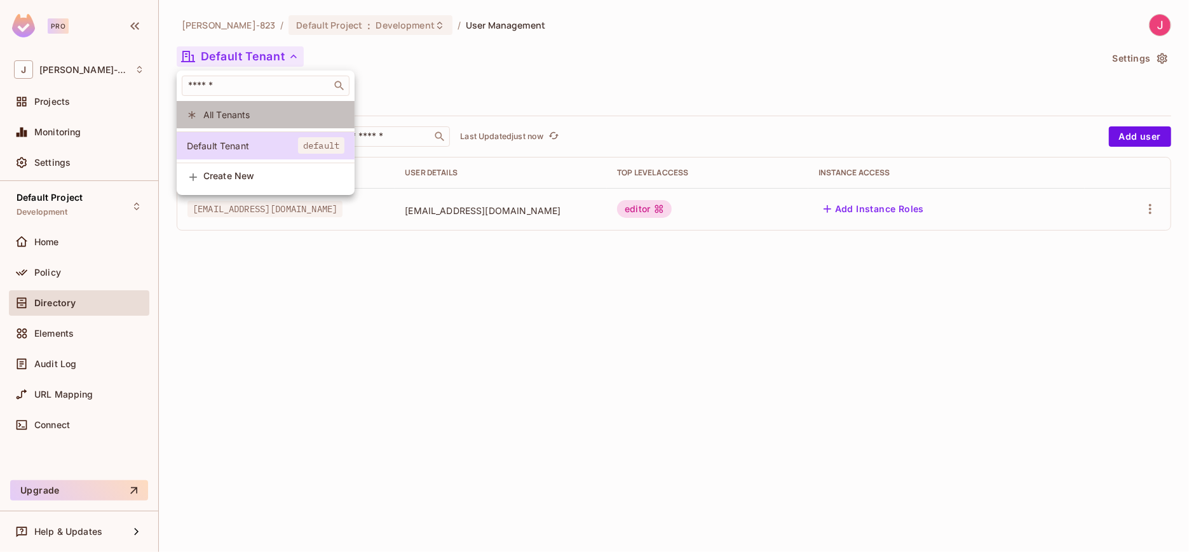
click at [244, 115] on span "All Tenants" at bounding box center [273, 115] width 141 height 12
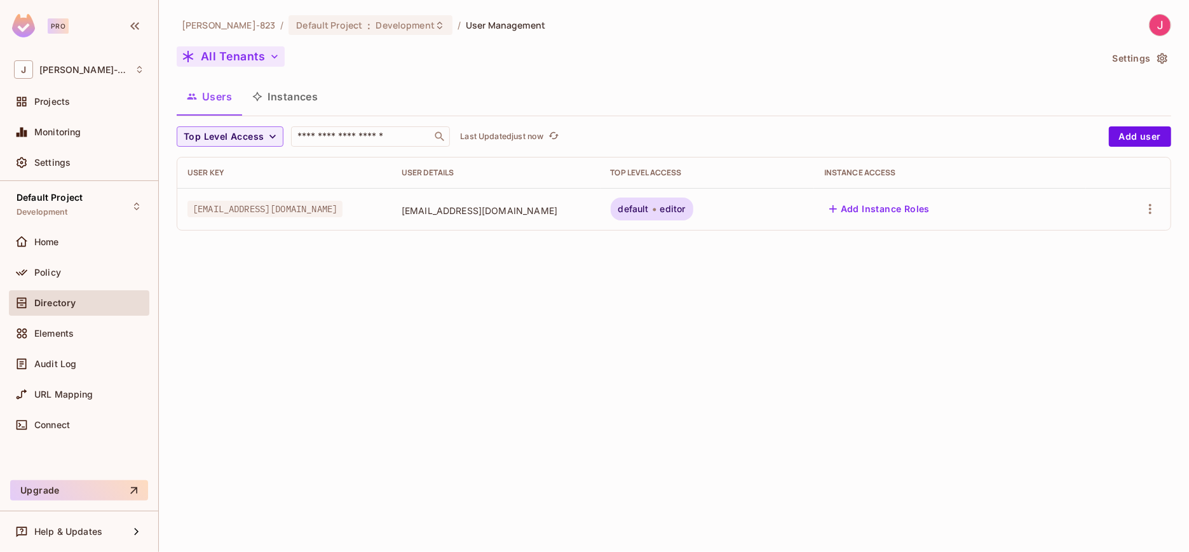
click at [271, 53] on icon "button" at bounding box center [274, 56] width 13 height 13
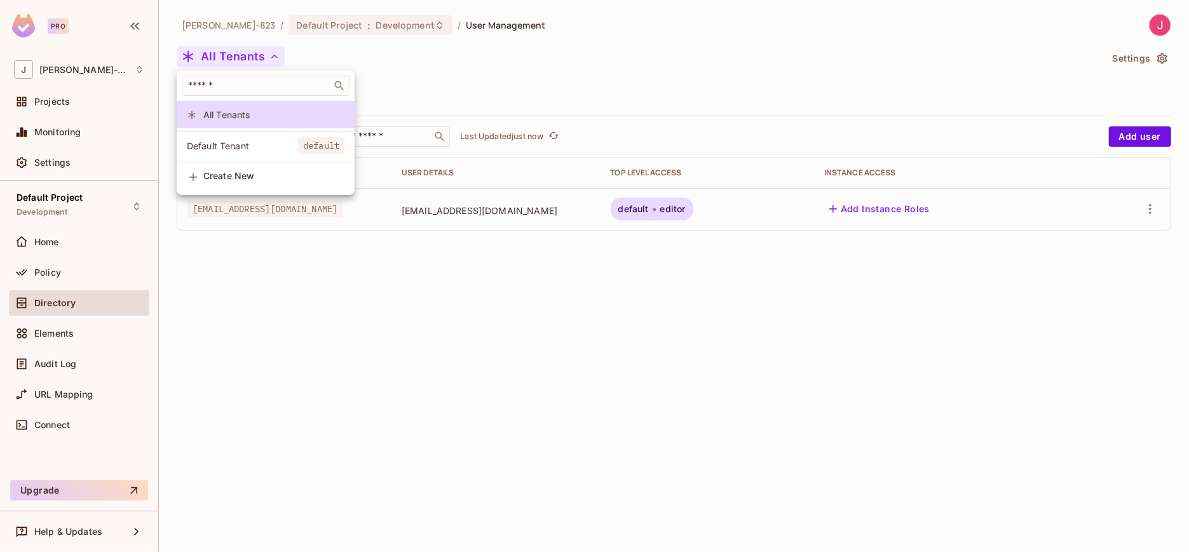
click at [219, 151] on span "Default Tenant" at bounding box center [242, 146] width 111 height 12
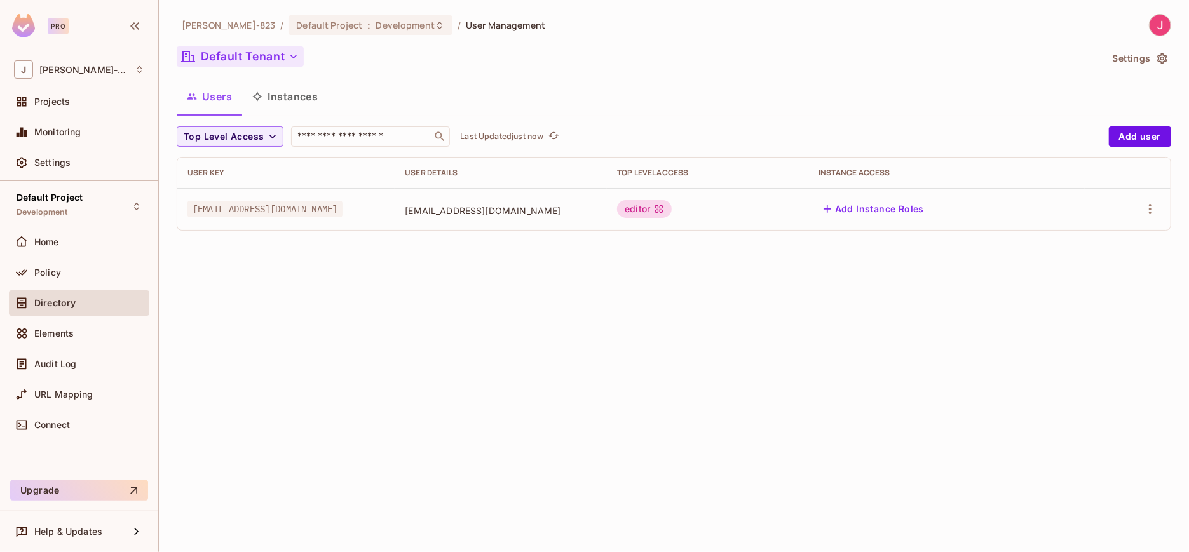
click at [292, 57] on icon "button" at bounding box center [293, 57] width 6 height 4
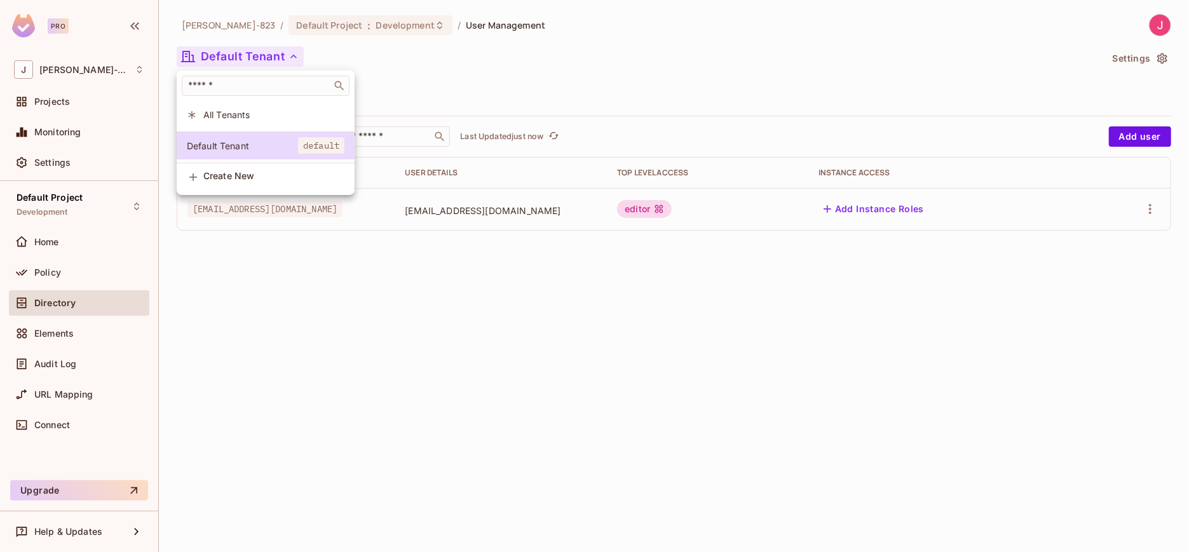
click at [241, 120] on span "All Tenants" at bounding box center [273, 115] width 141 height 12
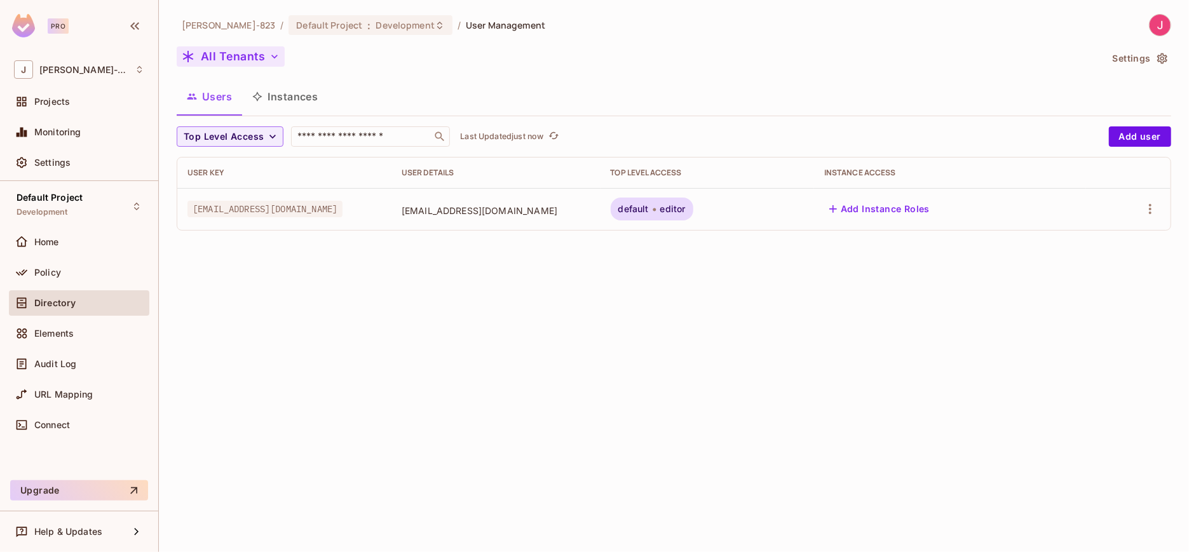
click at [276, 57] on icon "button" at bounding box center [274, 56] width 13 height 13
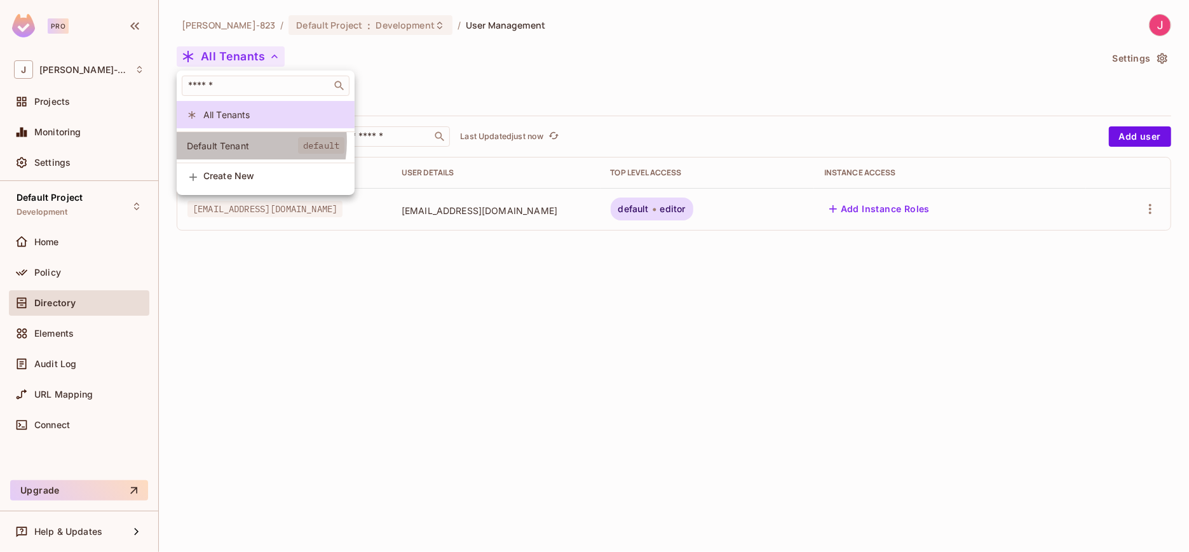
click at [229, 142] on span "Default Tenant" at bounding box center [242, 146] width 111 height 12
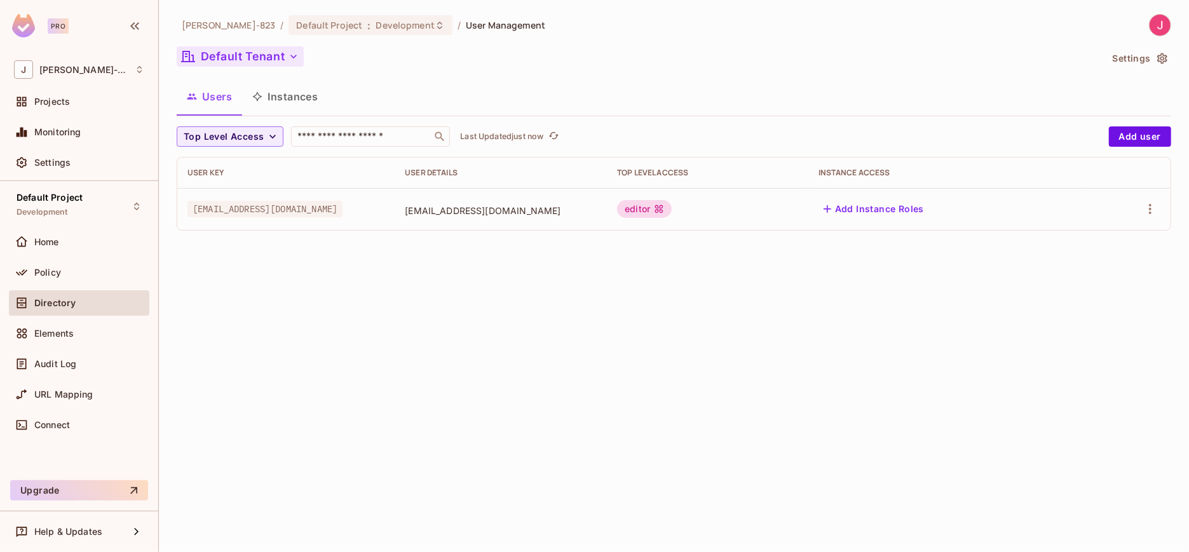
click at [285, 57] on button "Default Tenant" at bounding box center [240, 56] width 127 height 20
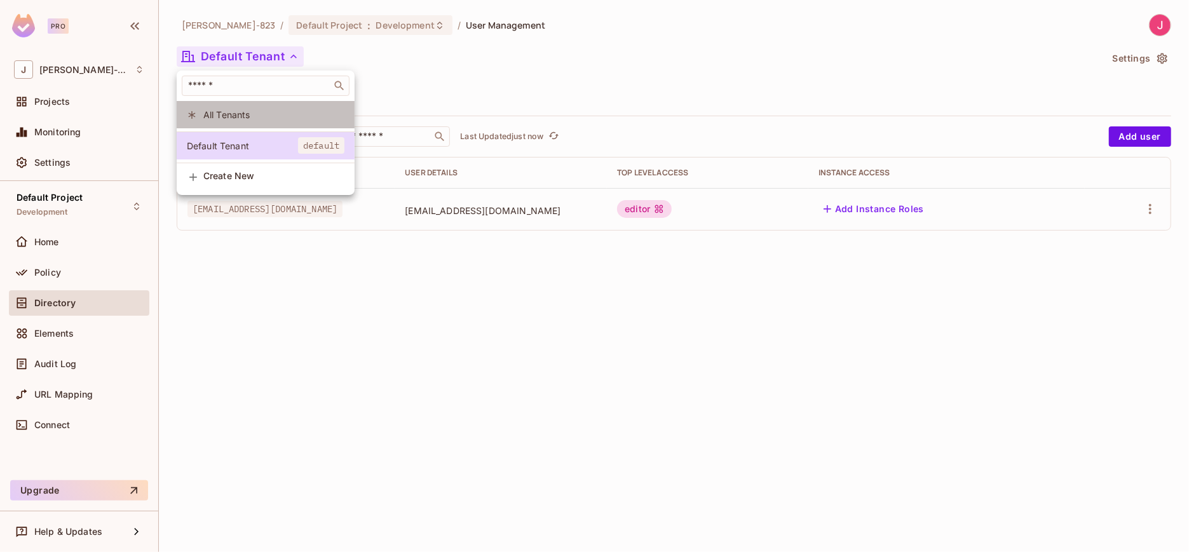
click at [247, 114] on span "All Tenants" at bounding box center [273, 115] width 141 height 12
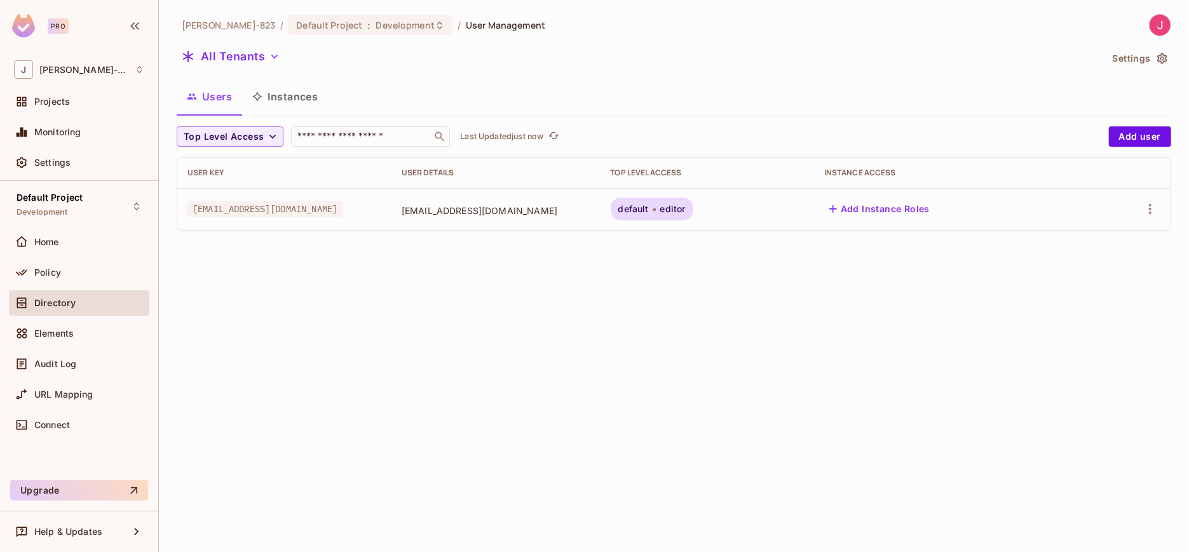
click at [274, 58] on icon "button" at bounding box center [274, 56] width 13 height 13
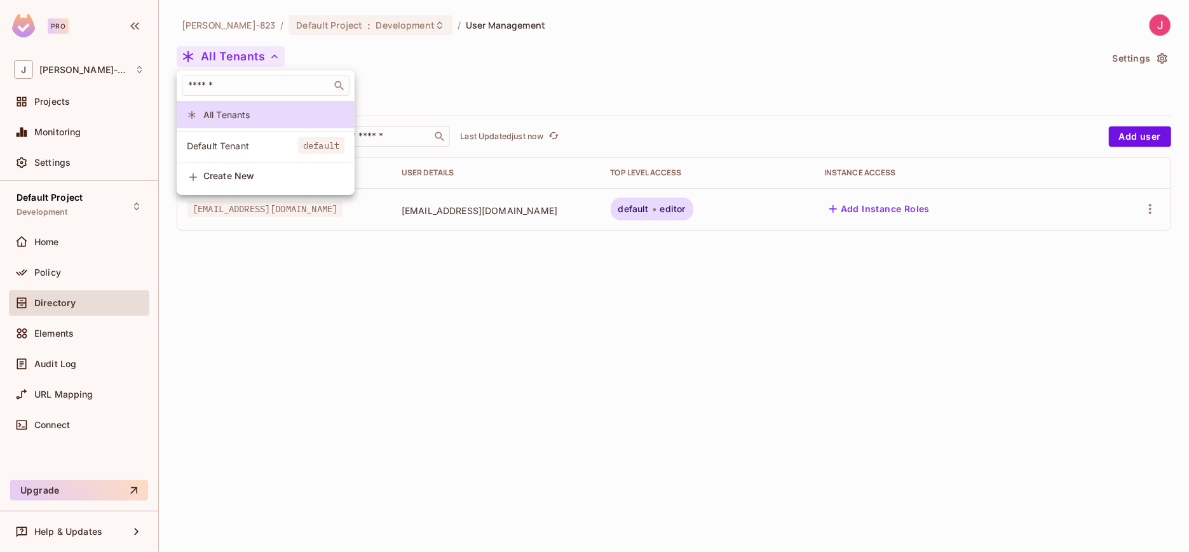
click at [620, 285] on div at bounding box center [594, 276] width 1189 height 552
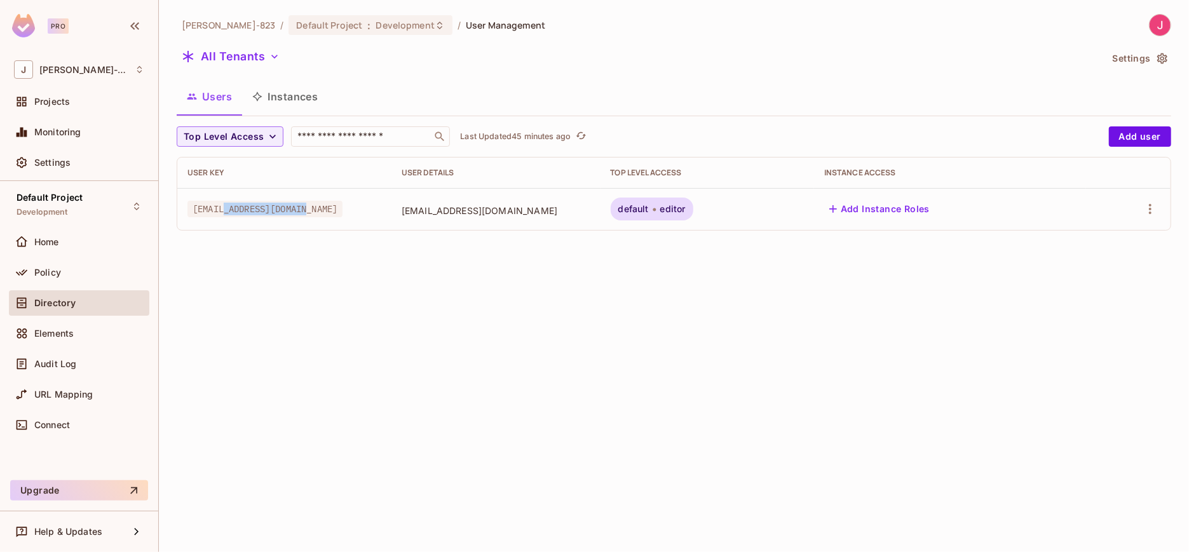
drag, startPoint x: 311, startPoint y: 212, endPoint x: 225, endPoint y: 208, distance: 86.5
click at [225, 208] on span "[EMAIL_ADDRESS][DOMAIN_NAME]" at bounding box center [264, 209] width 155 height 17
copy span "@permit-todo.app"
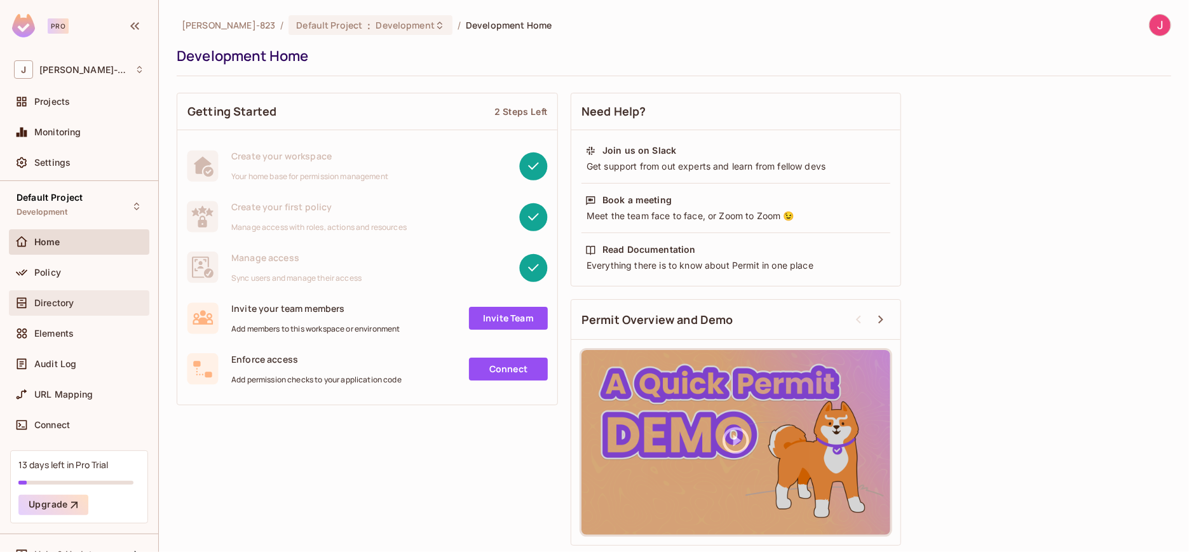
click at [55, 302] on span "Directory" at bounding box center [53, 303] width 39 height 10
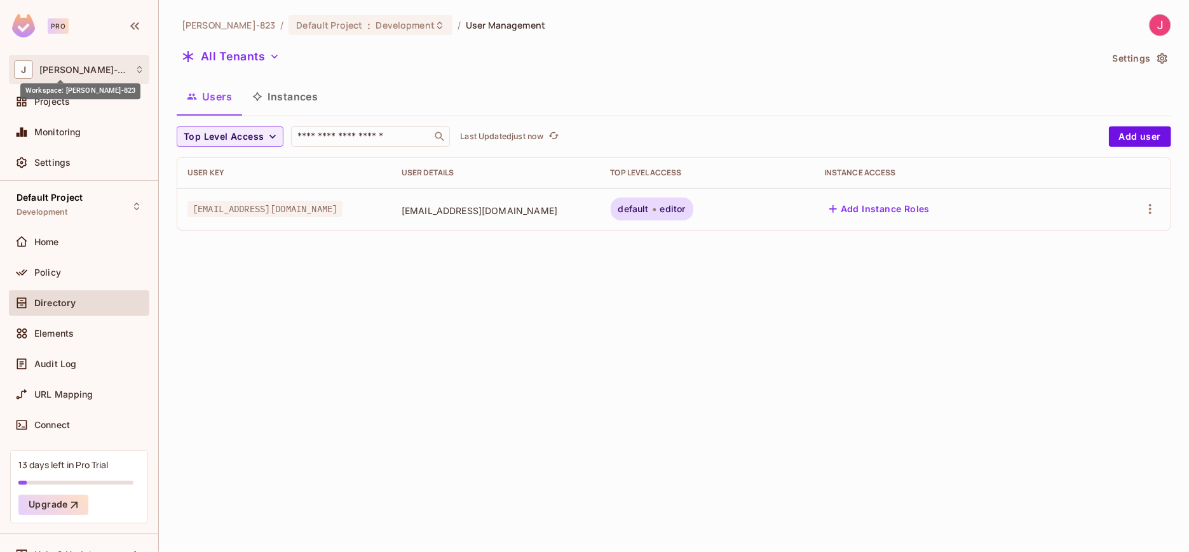
click at [58, 71] on span "[PERSON_NAME]-823" at bounding box center [83, 70] width 89 height 10
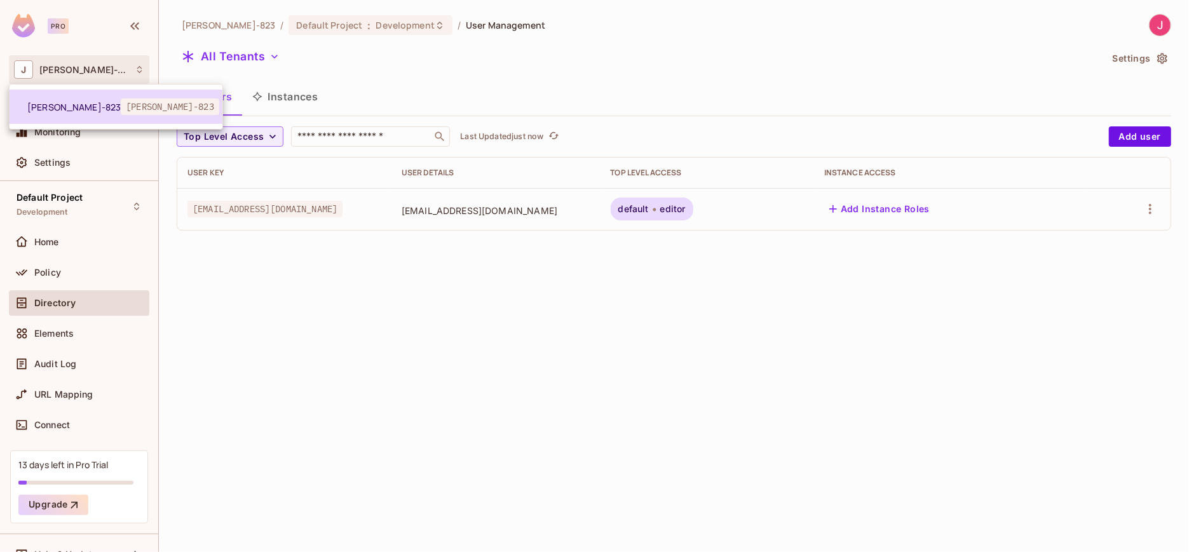
click at [66, 105] on span "[PERSON_NAME]-823" at bounding box center [73, 107] width 93 height 12
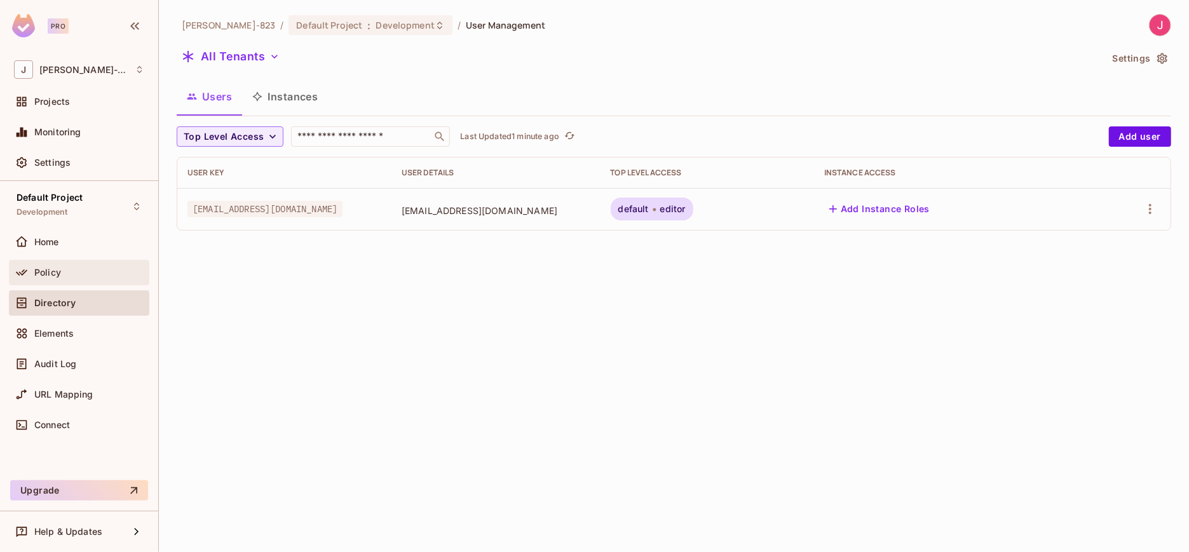
click at [44, 275] on span "Policy" at bounding box center [47, 272] width 27 height 10
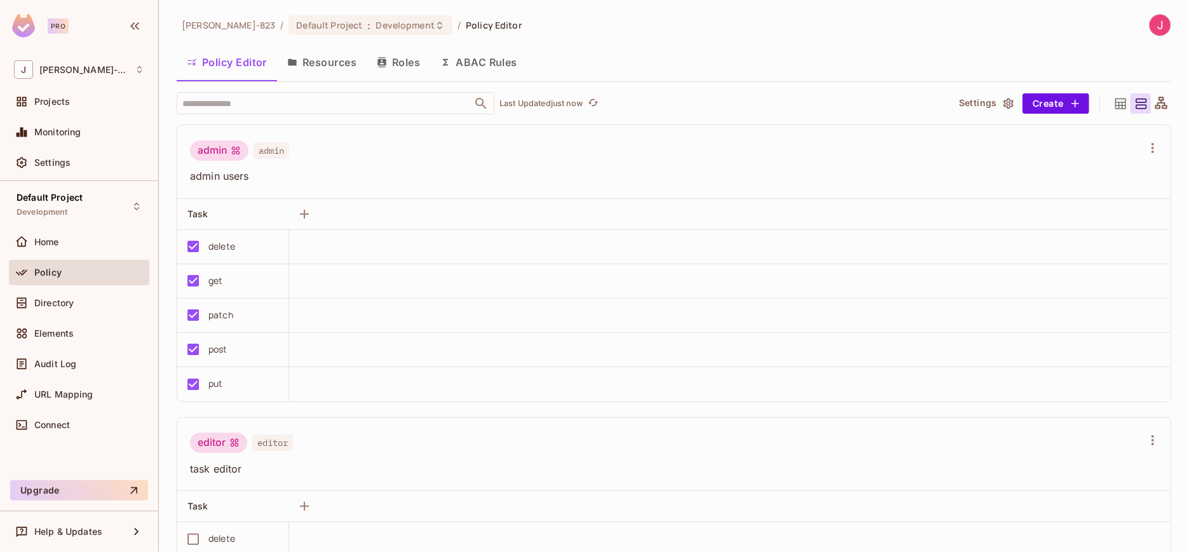
click at [409, 65] on button "Roles" at bounding box center [399, 62] width 64 height 32
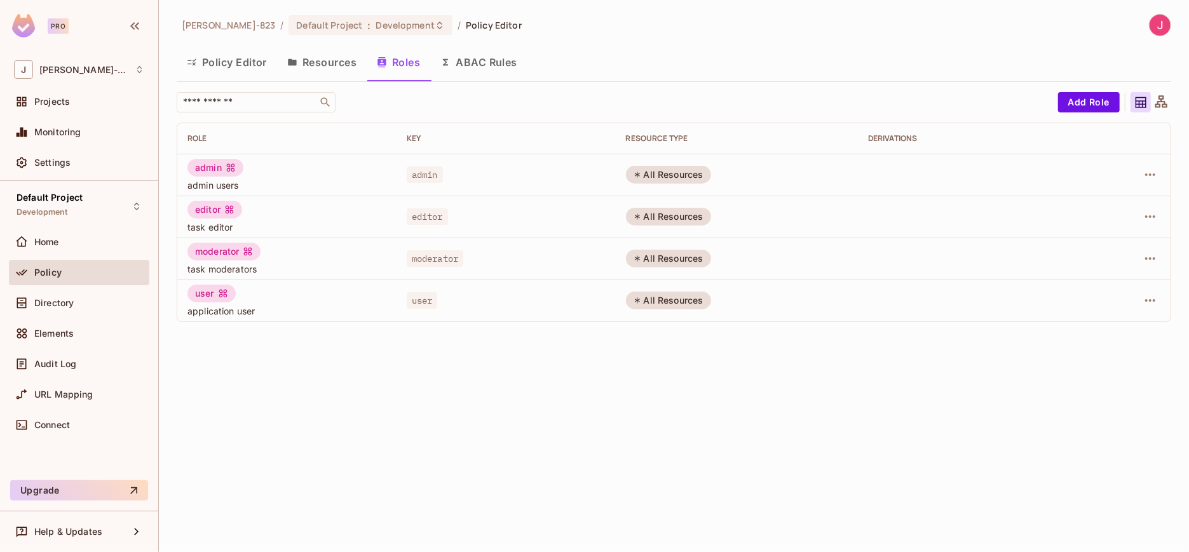
click at [225, 227] on span "task editor" at bounding box center [286, 227] width 199 height 12
click at [1154, 213] on icon "button" at bounding box center [1149, 216] width 15 height 15
click at [1082, 242] on div "Edit Role" at bounding box center [1094, 245] width 38 height 13
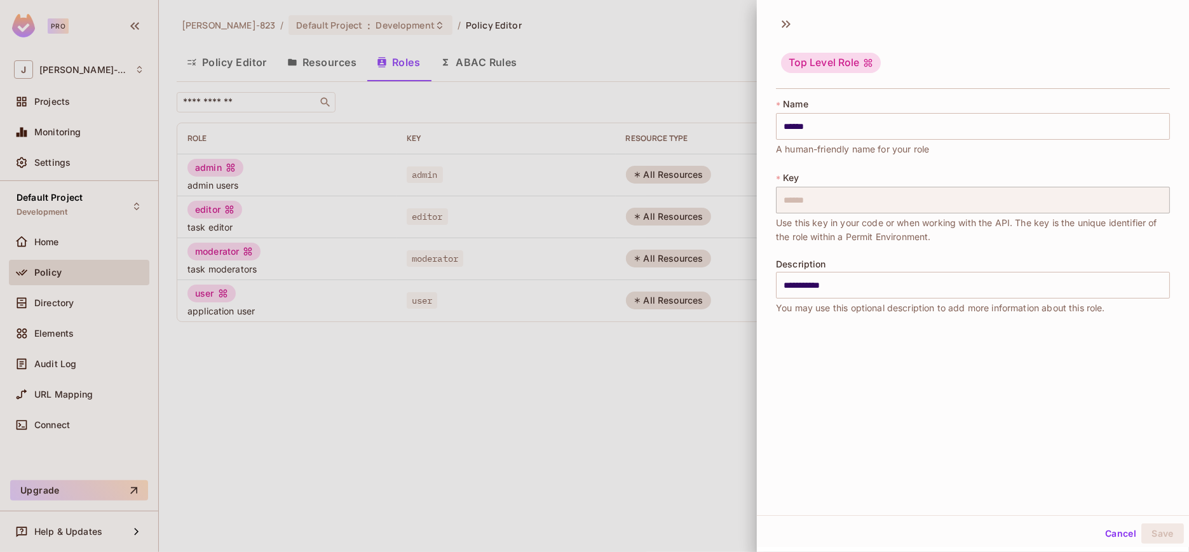
click at [1108, 531] on button "Cancel" at bounding box center [1120, 534] width 41 height 20
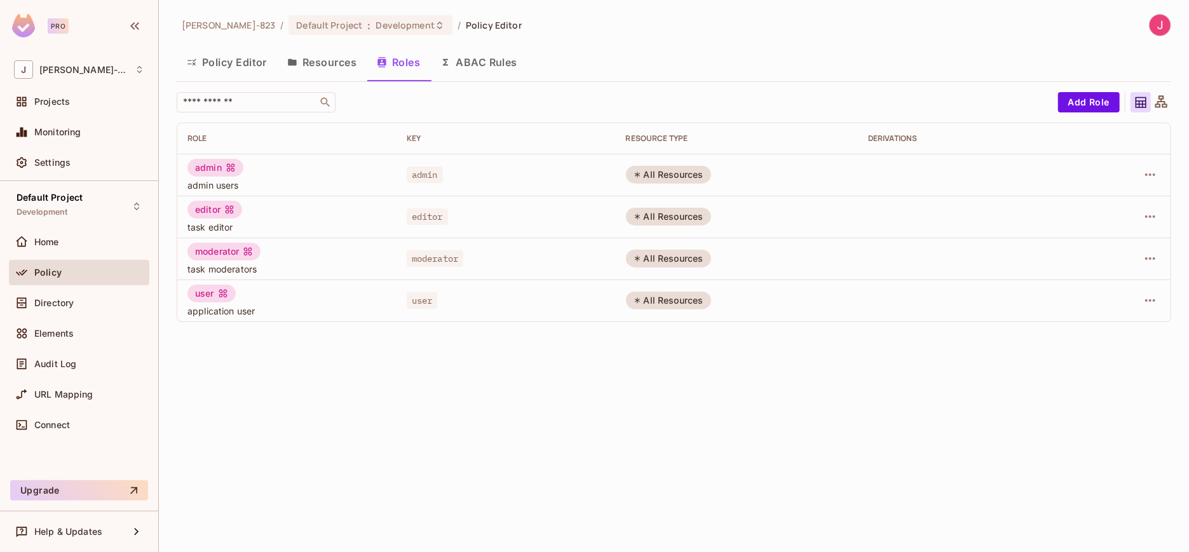
click at [48, 274] on span "Policy" at bounding box center [47, 272] width 27 height 10
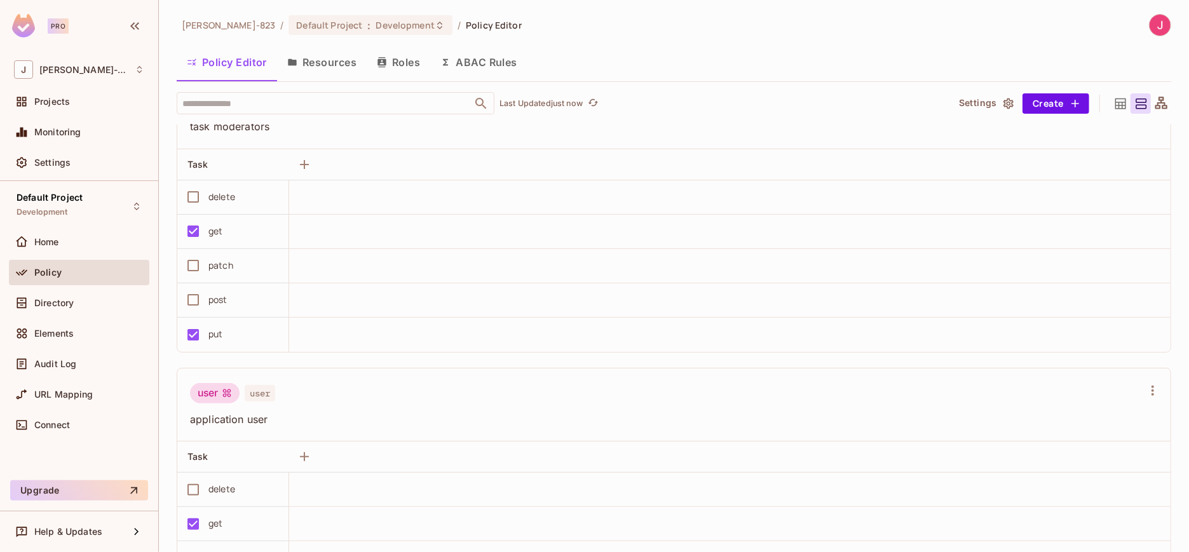
scroll to position [564, 0]
